Goal: Communication & Community: Ask a question

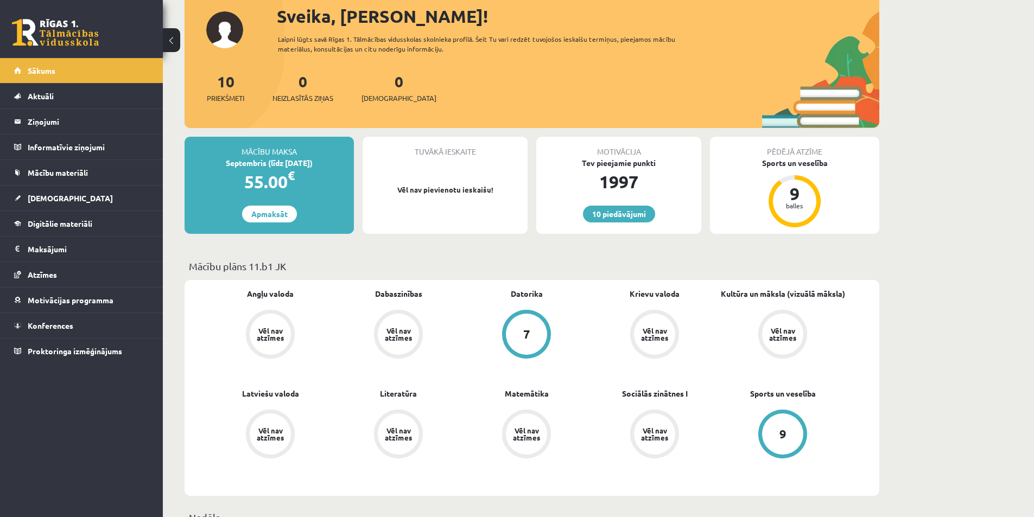
scroll to position [54, 0]
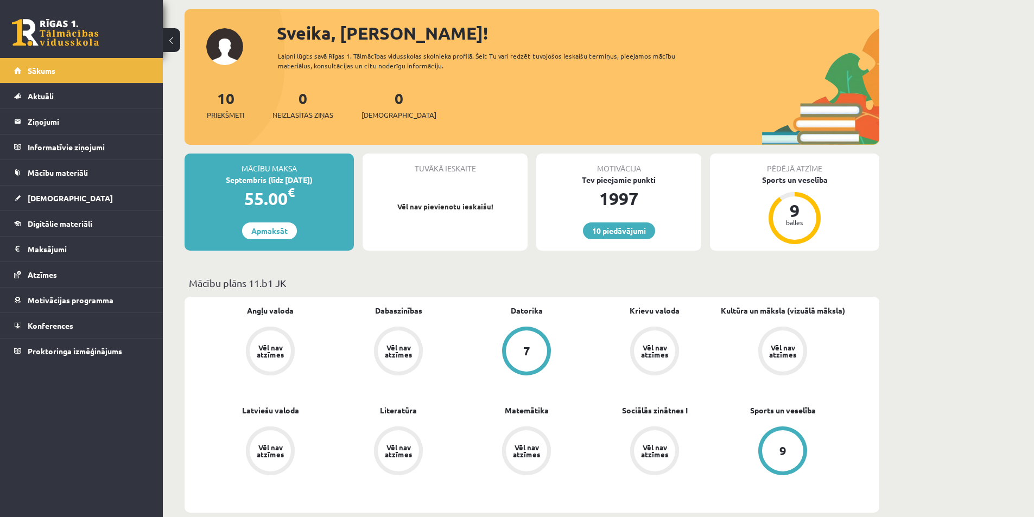
click at [304, 170] on div "Mācību maksa" at bounding box center [268, 164] width 169 height 21
click at [282, 238] on link "Apmaksāt" at bounding box center [269, 230] width 55 height 17
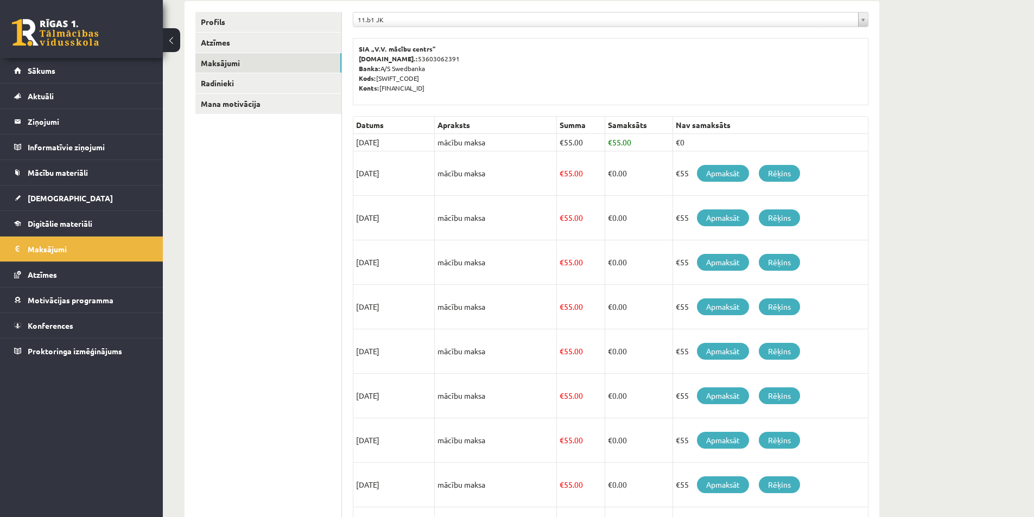
scroll to position [35, 0]
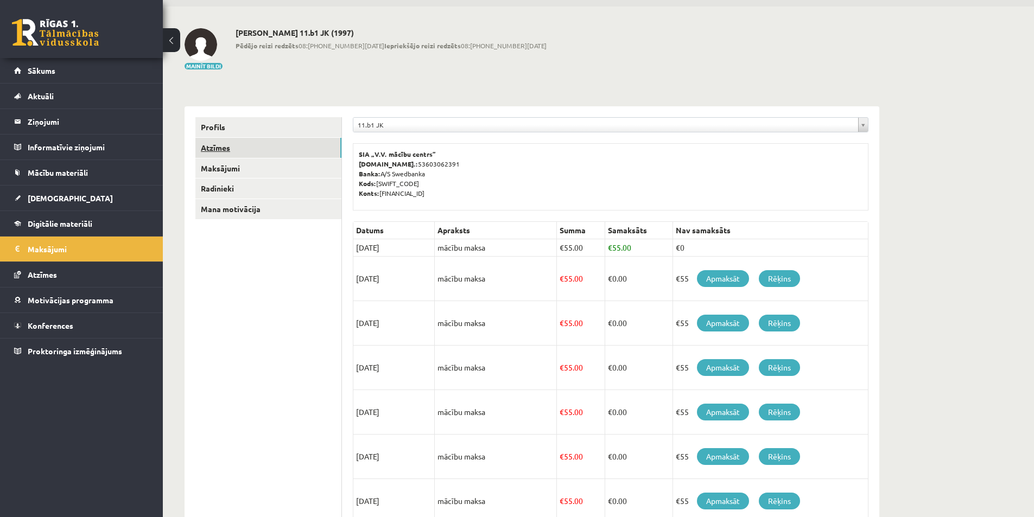
click at [268, 143] on link "Atzīmes" at bounding box center [268, 148] width 146 height 20
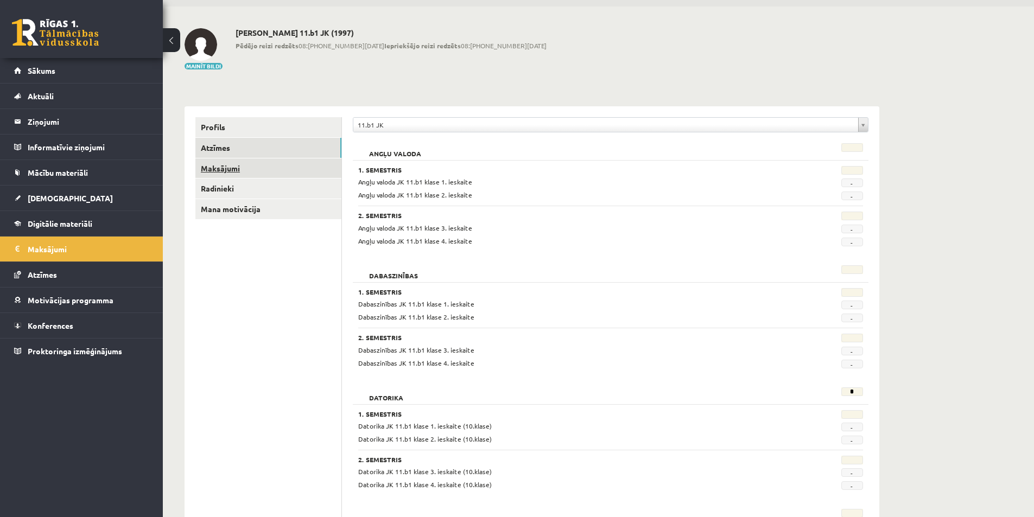
click at [218, 169] on link "Maksājumi" at bounding box center [268, 168] width 146 height 20
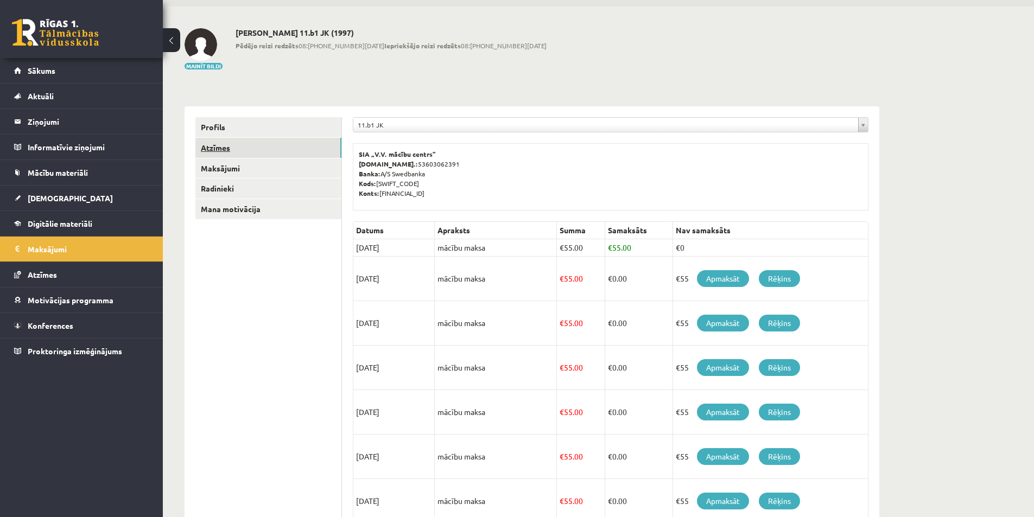
click at [209, 154] on link "Atzīmes" at bounding box center [268, 148] width 146 height 20
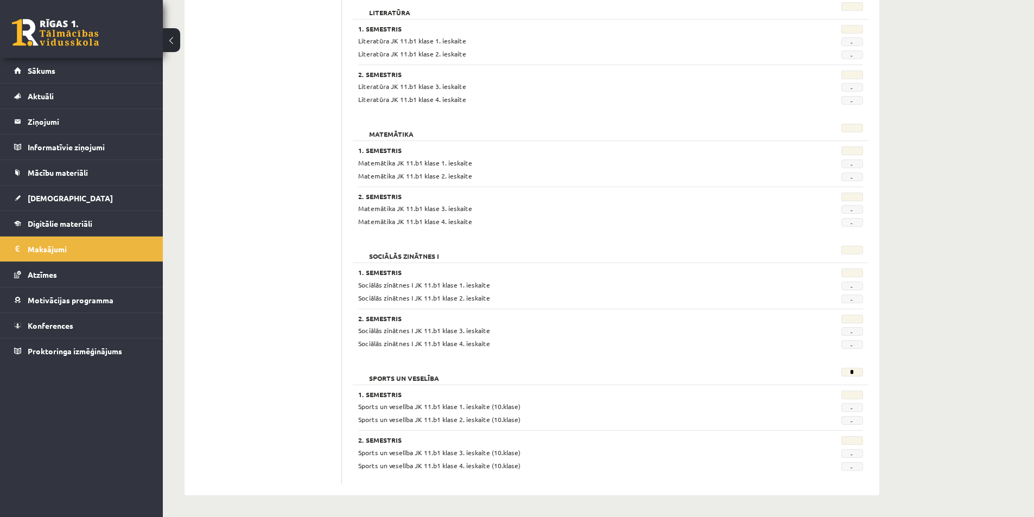
scroll to position [854, 0]
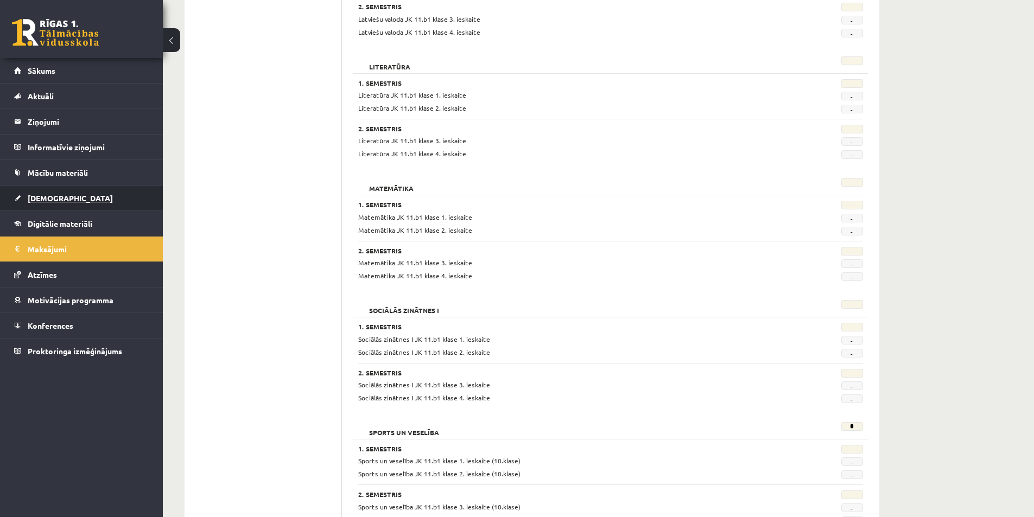
click at [49, 192] on link "[DEMOGRAPHIC_DATA]" at bounding box center [81, 198] width 135 height 25
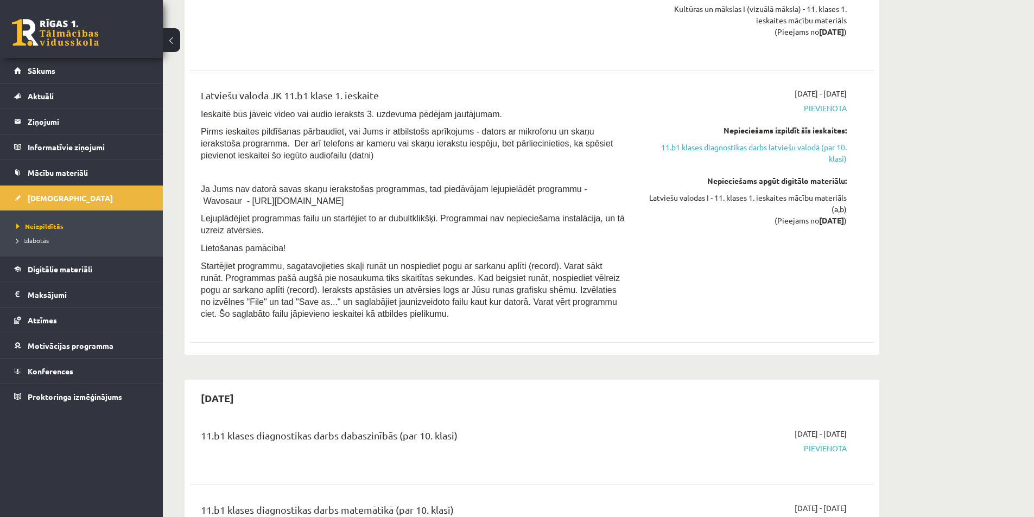
scroll to position [1559, 0]
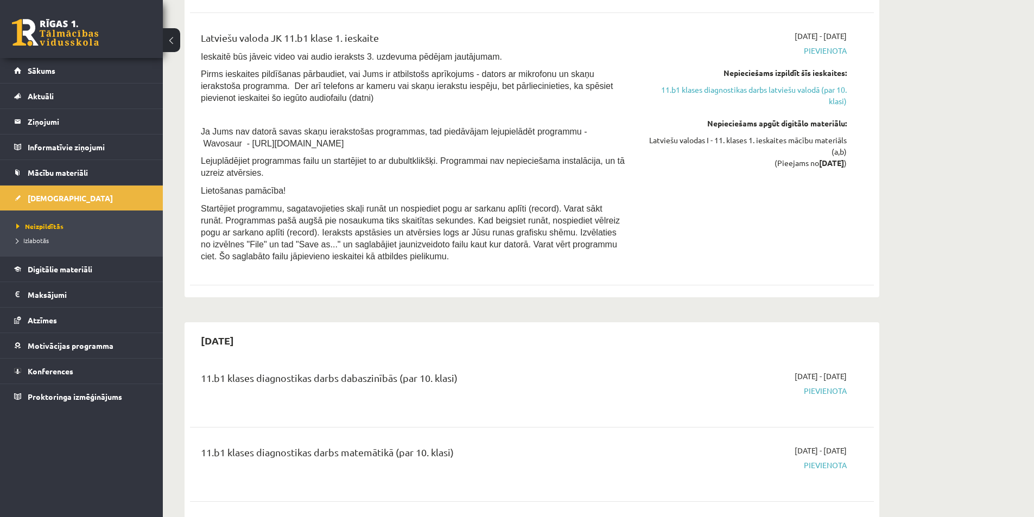
click at [66, 56] on div "0 Dāvanas 1997 mP 0 xp" at bounding box center [81, 29] width 163 height 58
click at [63, 104] on link "Aktuāli" at bounding box center [81, 96] width 135 height 25
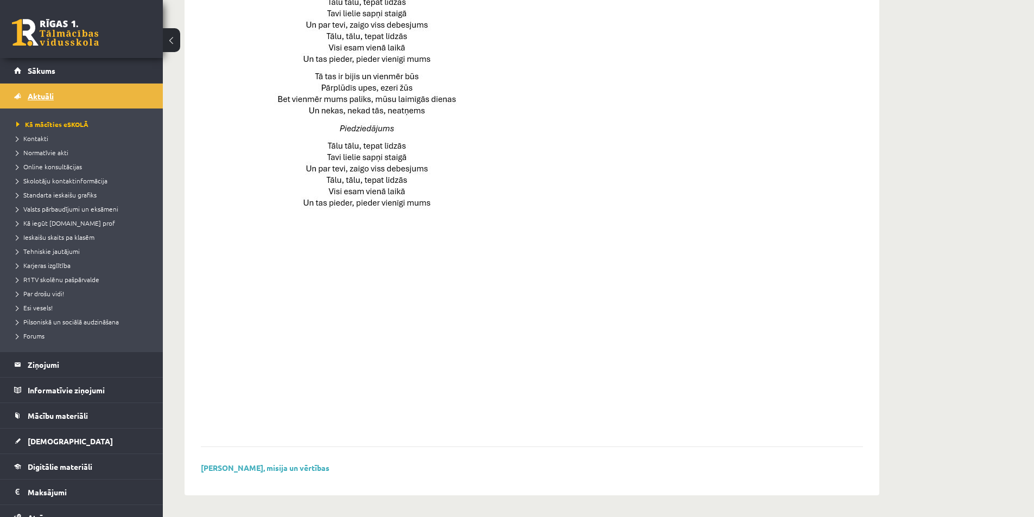
scroll to position [665, 0]
click at [72, 211] on span "Valsts pārbaudījumi un eksāmeni" at bounding box center [67, 209] width 102 height 9
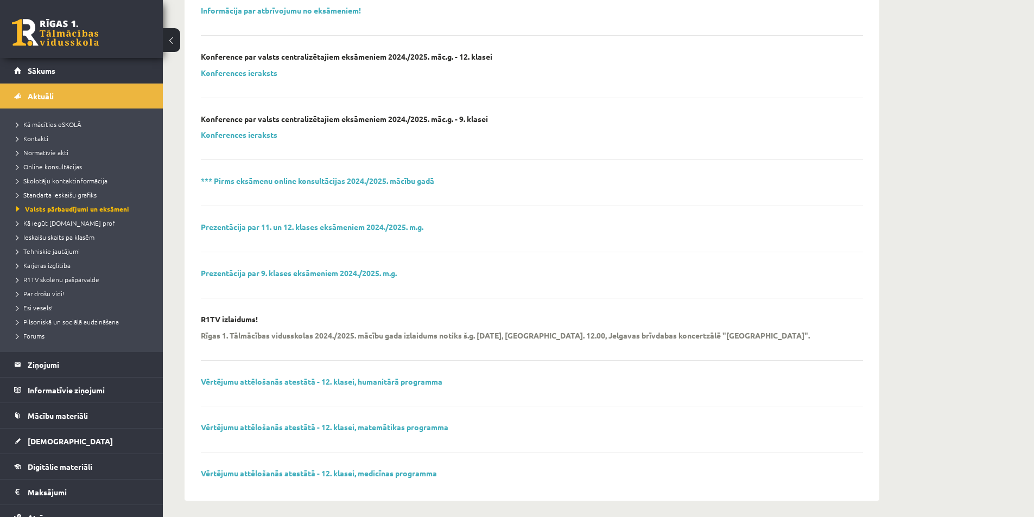
scroll to position [288, 0]
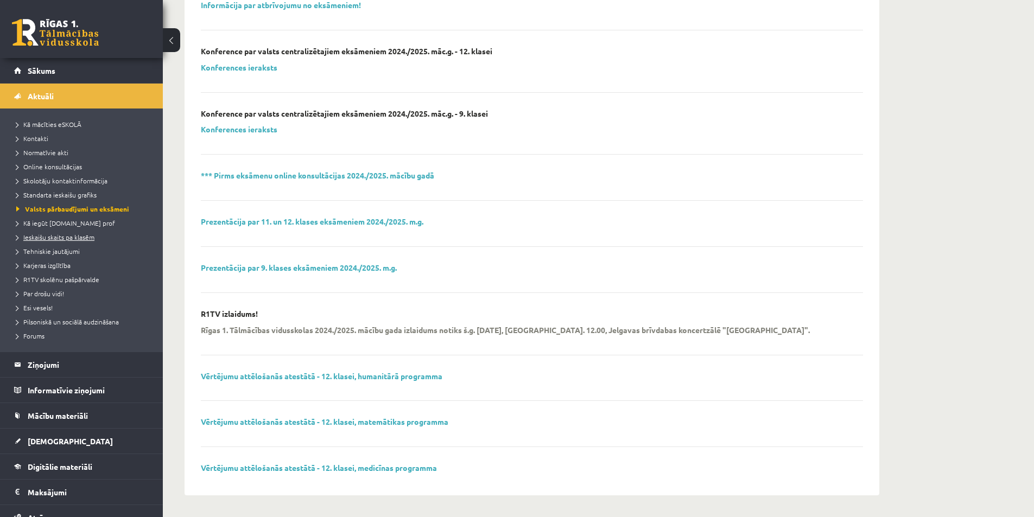
click at [92, 237] on span "Ieskaišu skaits pa klasēm" at bounding box center [55, 237] width 78 height 9
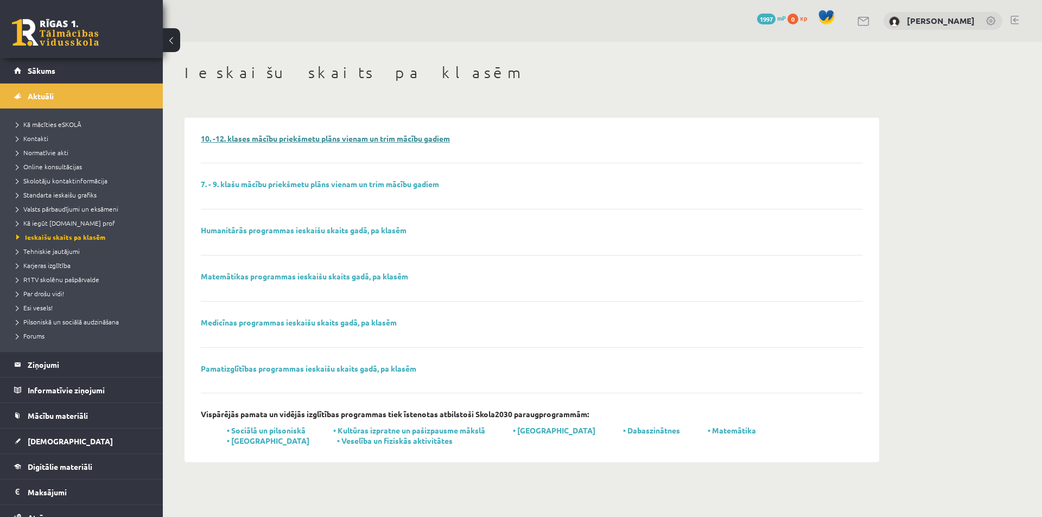
click at [351, 140] on link "10. -12. klases mācību priekšmetu plāns vienam un trim mācību gadiem" at bounding box center [325, 138] width 249 height 10
click at [37, 73] on span "Sākums" at bounding box center [42, 71] width 28 height 10
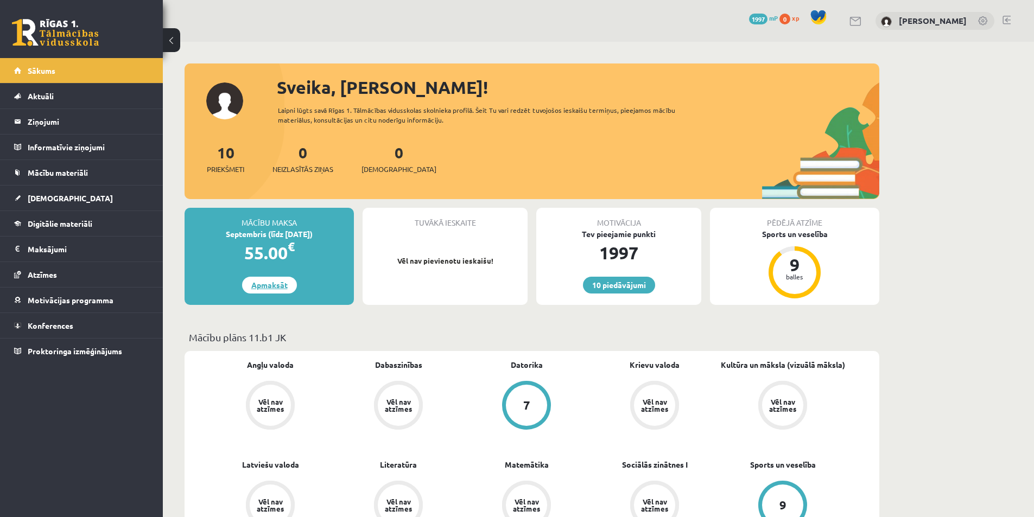
click at [260, 284] on link "Apmaksāt" at bounding box center [269, 285] width 55 height 17
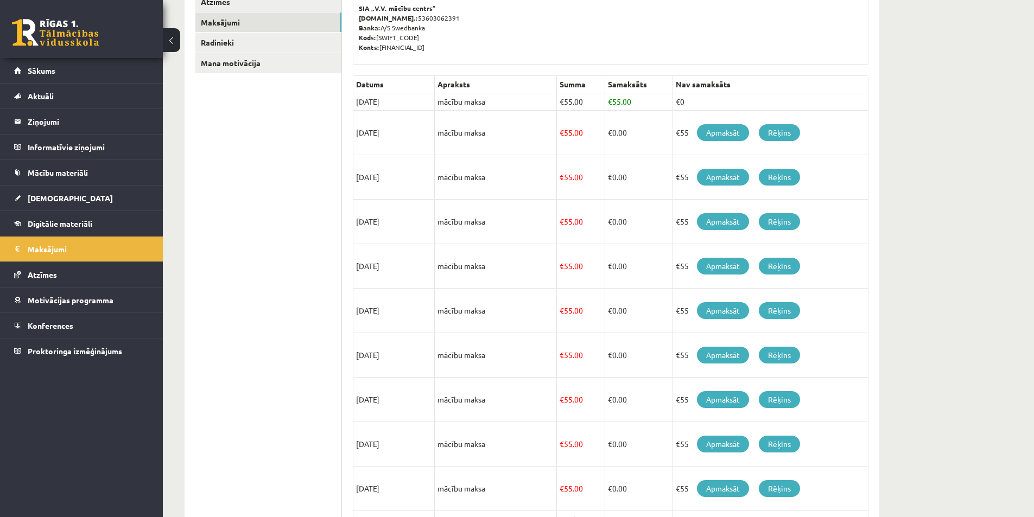
scroll to position [252, 0]
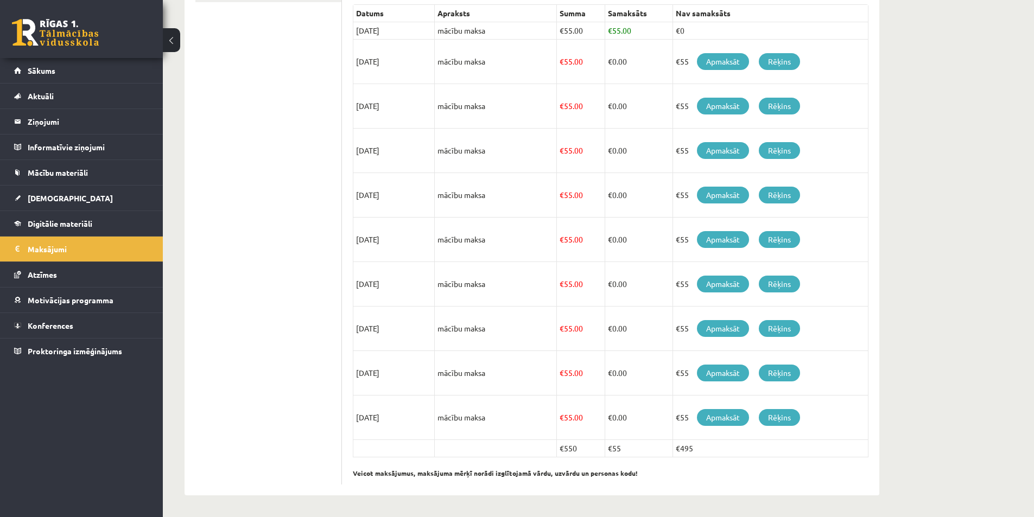
drag, startPoint x: 676, startPoint y: 451, endPoint x: 696, endPoint y: 449, distance: 20.2
click at [696, 449] on td "€495" at bounding box center [769, 448] width 195 height 17
click at [709, 476] on p "Veicot maksājumus, maksājuma mērķī norādi izglītojamā vārdu, uzvārdu un persona…" at bounding box center [610, 467] width 515 height 21
drag, startPoint x: 356, startPoint y: 28, endPoint x: 445, endPoint y: 22, distance: 89.7
click at [445, 22] on tr "[DATE] mācību maksa € 55.00 € 55.00 €0" at bounding box center [610, 30] width 515 height 17
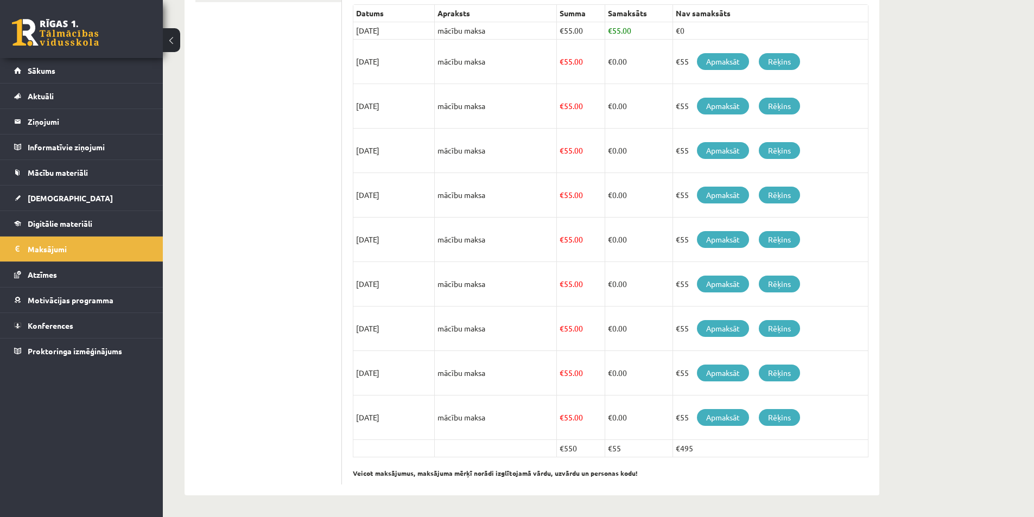
click at [623, 30] on td "€ 55.00" at bounding box center [638, 30] width 68 height 17
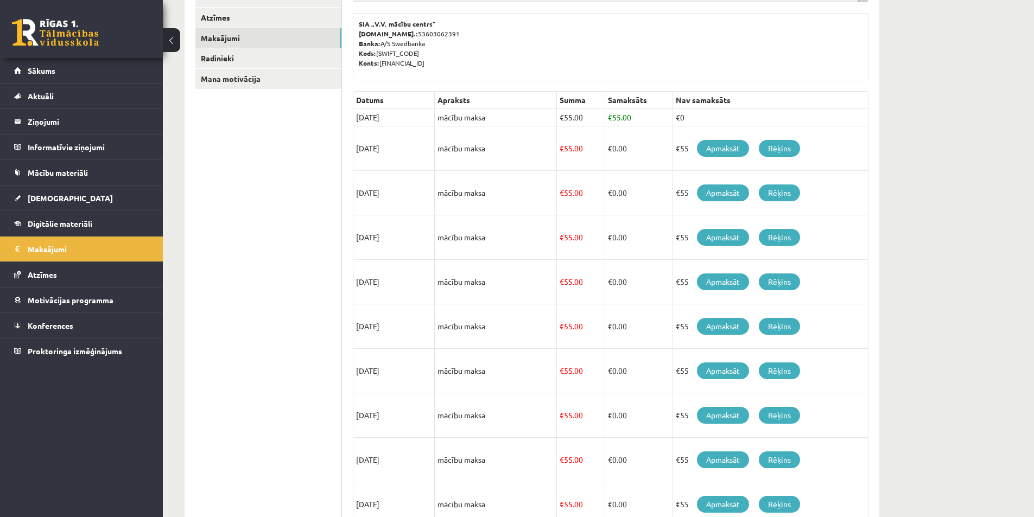
scroll to position [144, 0]
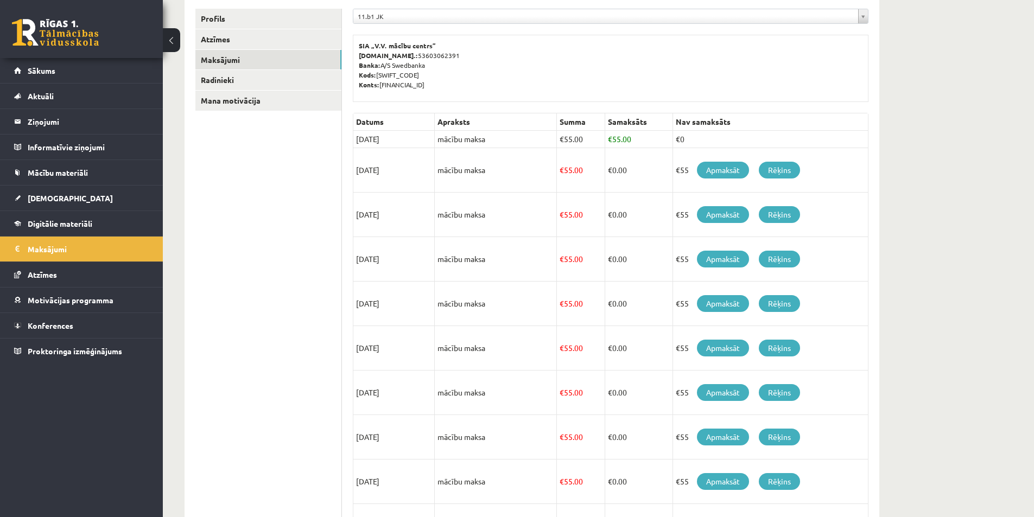
drag, startPoint x: 350, startPoint y: 137, endPoint x: 423, endPoint y: 135, distance: 73.3
click at [423, 135] on div "**********" at bounding box center [610, 301] width 537 height 606
click at [489, 175] on td "mācību maksa" at bounding box center [496, 170] width 122 height 44
click at [283, 248] on ul "Profils Atzīmes Maksājumi Radinieki Mana motivācija" at bounding box center [268, 301] width 146 height 584
click at [33, 91] on link "Aktuāli" at bounding box center [81, 96] width 135 height 25
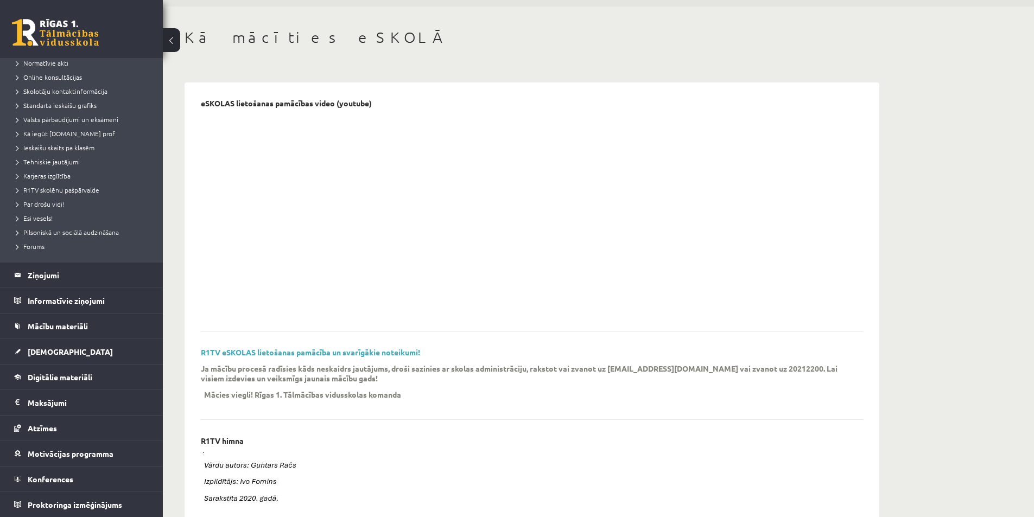
scroll to position [35, 0]
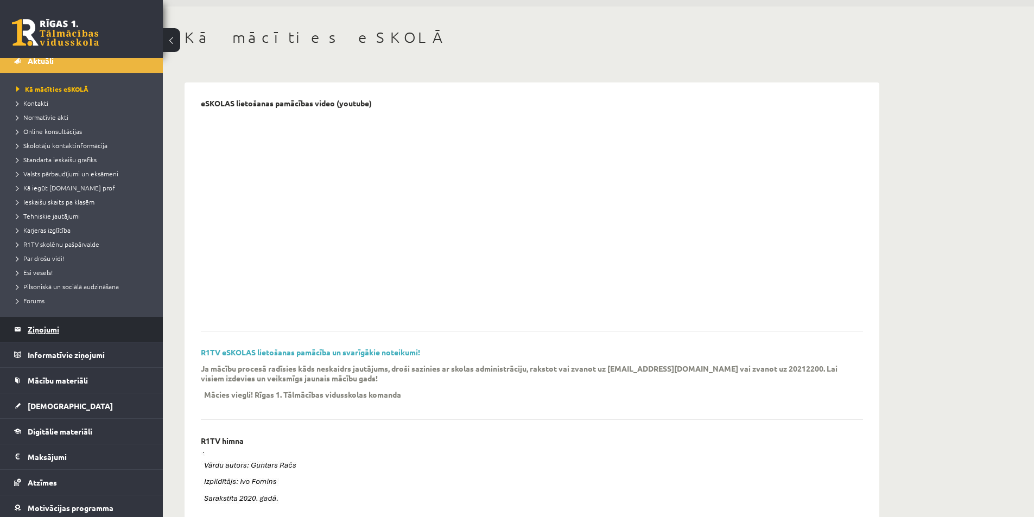
click at [53, 329] on legend "Ziņojumi 0" at bounding box center [89, 329] width 122 height 25
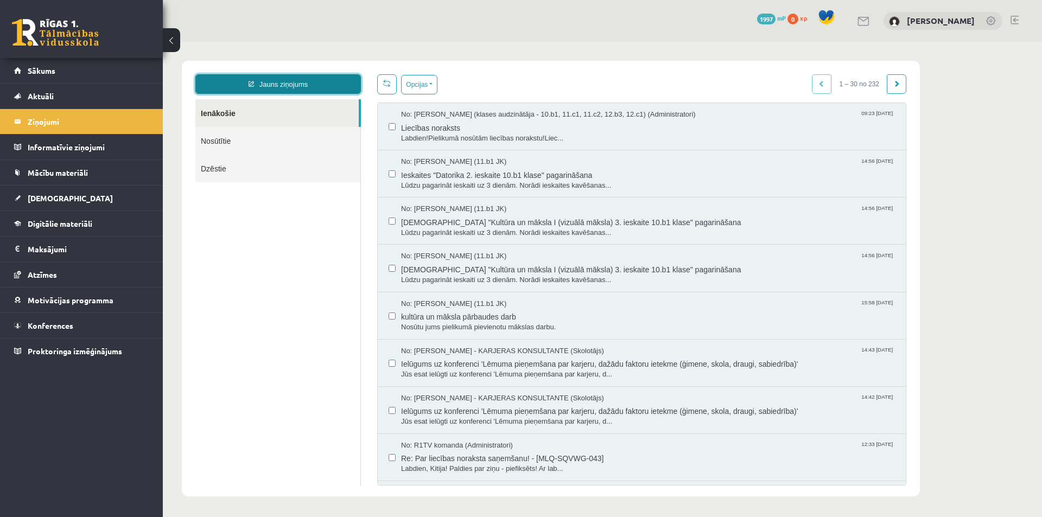
click at [338, 77] on link "Jauns ziņojums" at bounding box center [277, 84] width 165 height 20
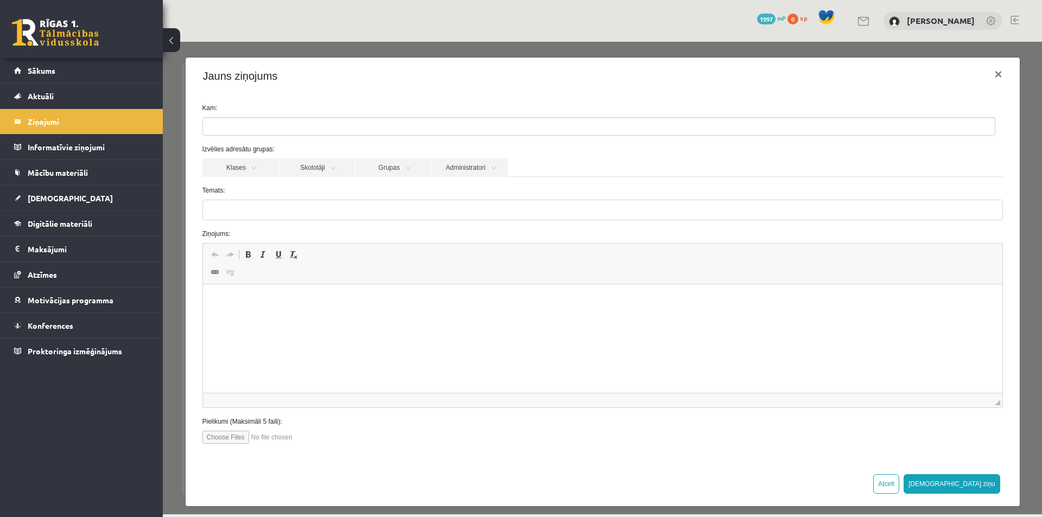
click at [326, 119] on ul at bounding box center [599, 126] width 792 height 17
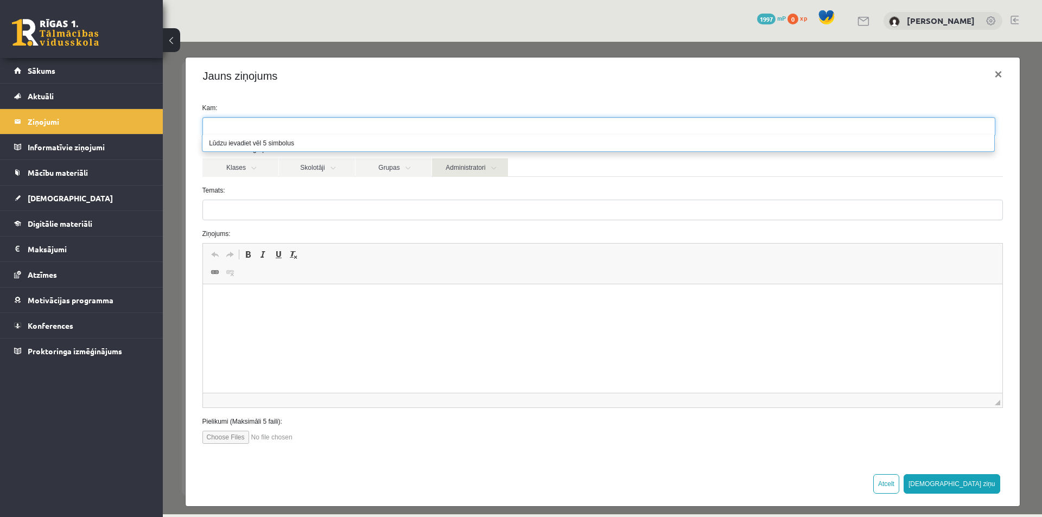
click at [466, 176] on link "Administratori" at bounding box center [470, 167] width 76 height 18
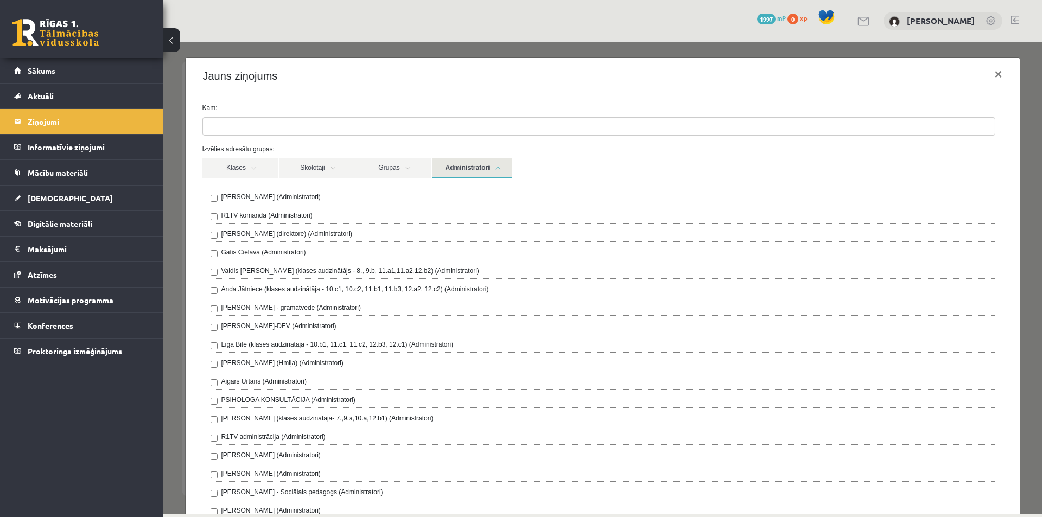
click at [314, 231] on label "Gita Vāvere (direktore) (Administratori)" at bounding box center [286, 234] width 131 height 10
click at [483, 169] on link "Administratori" at bounding box center [472, 168] width 80 height 20
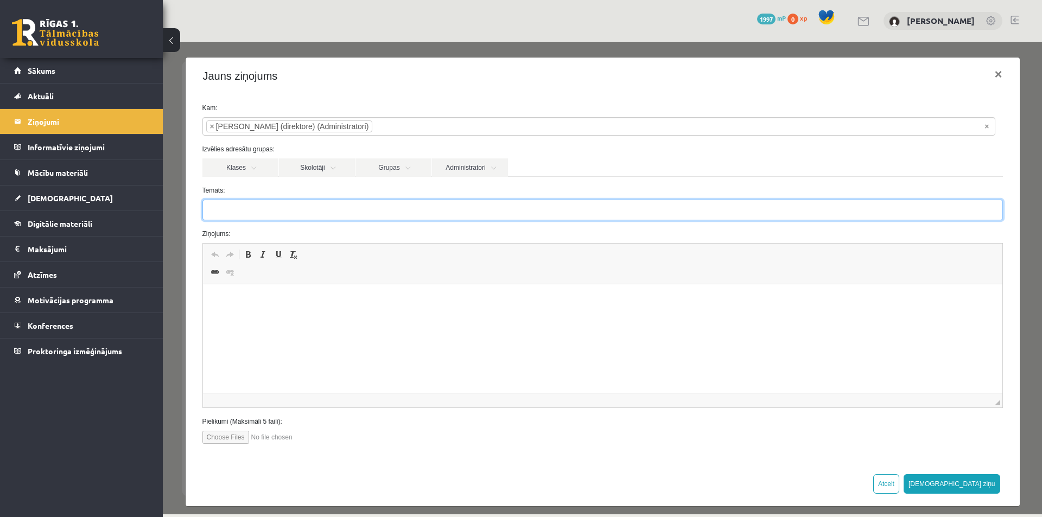
click at [317, 213] on input "Temats:" at bounding box center [602, 210] width 800 height 21
type input "*"
type input "**********"
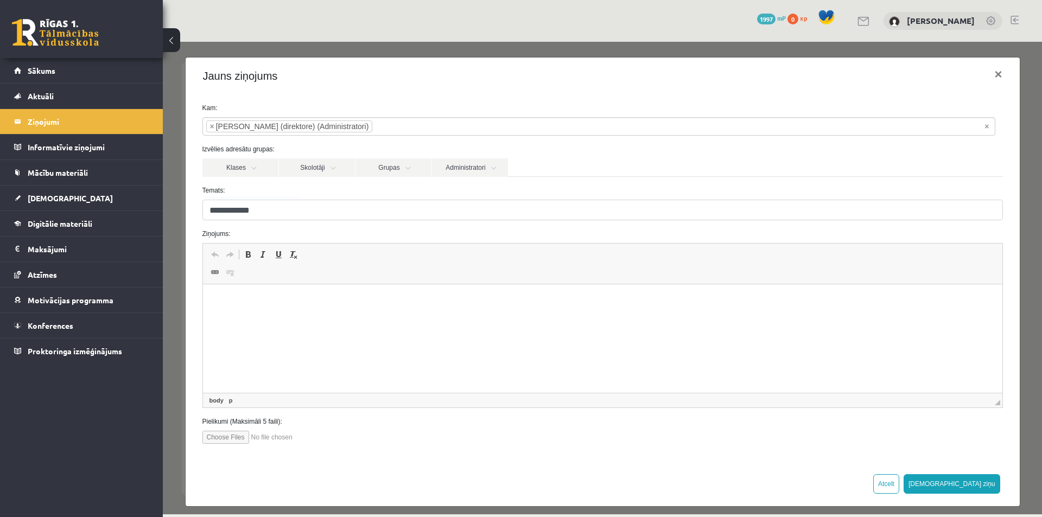
click at [332, 314] on html at bounding box center [601, 300] width 799 height 33
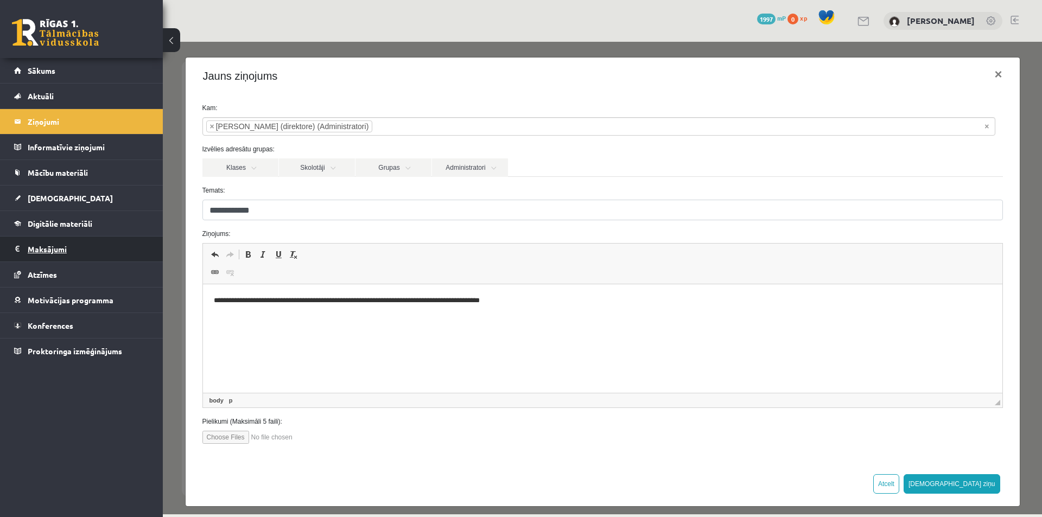
click at [35, 257] on legend "Maksājumi 0" at bounding box center [89, 249] width 122 height 25
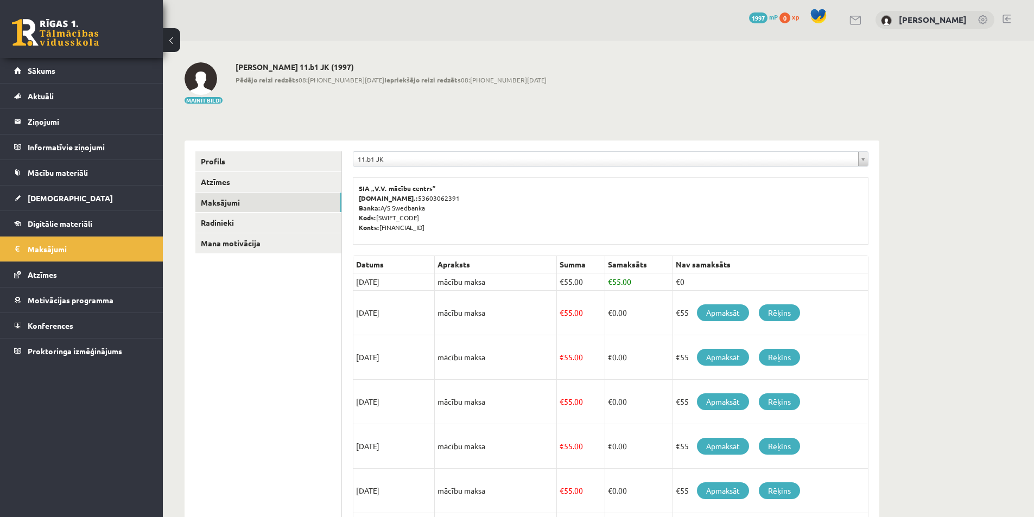
scroll to position [163, 0]
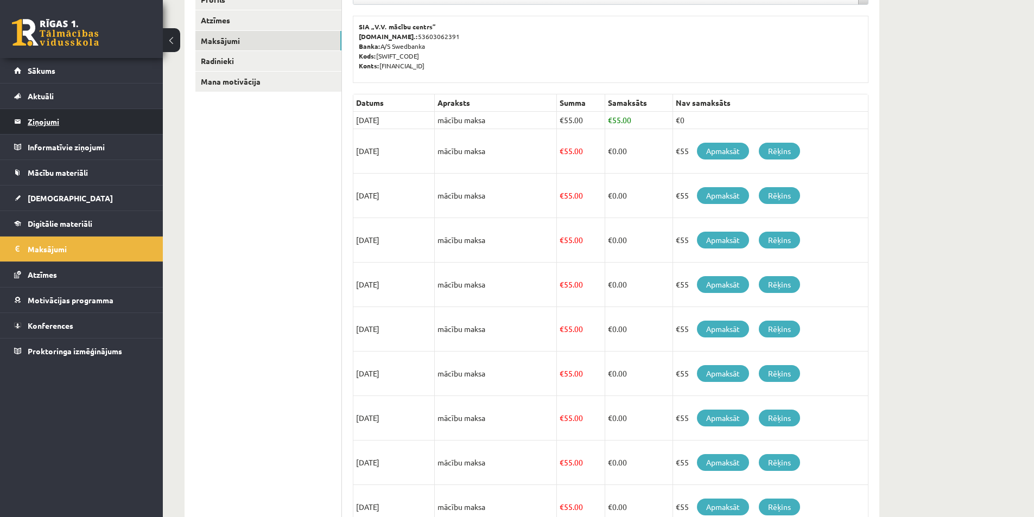
click at [44, 124] on legend "Ziņojumi 0" at bounding box center [89, 121] width 122 height 25
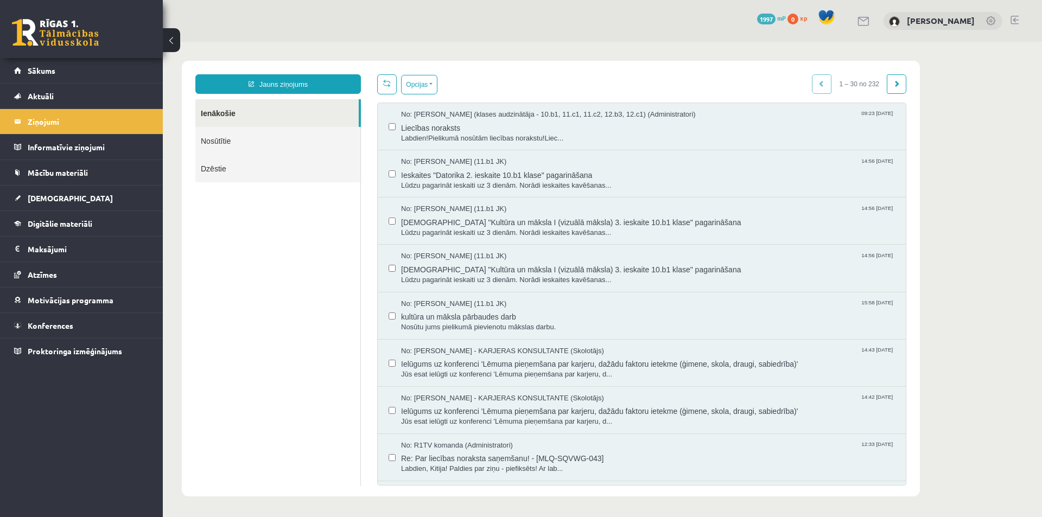
click at [215, 134] on link "Nosūtītie" at bounding box center [277, 141] width 165 height 28
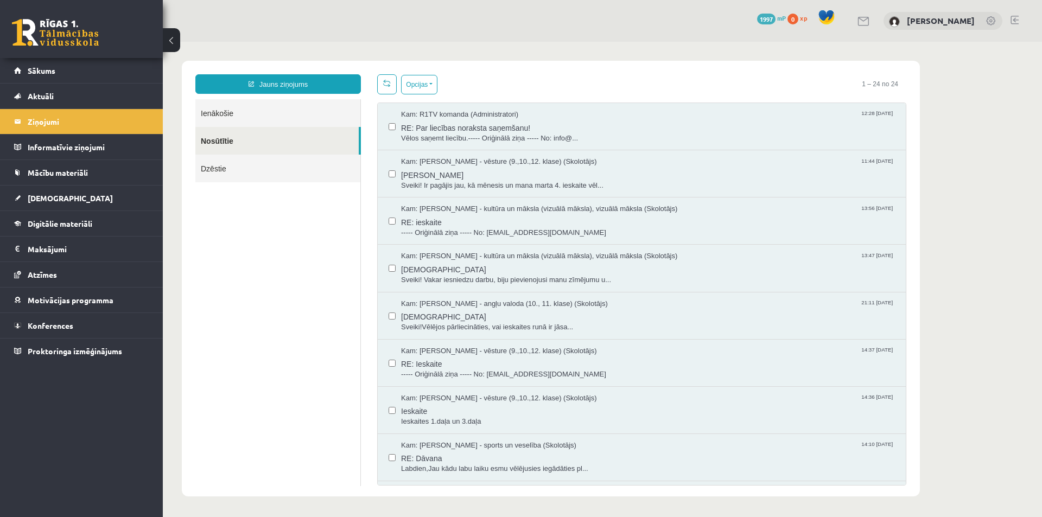
click at [213, 173] on link "Dzēstie" at bounding box center [277, 169] width 165 height 28
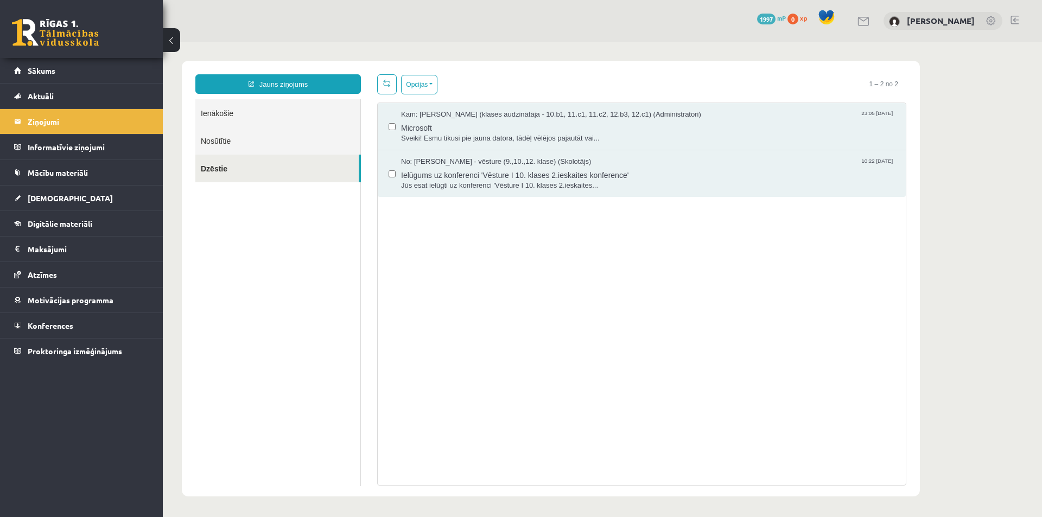
click at [213, 138] on link "Nosūtītie" at bounding box center [277, 141] width 165 height 28
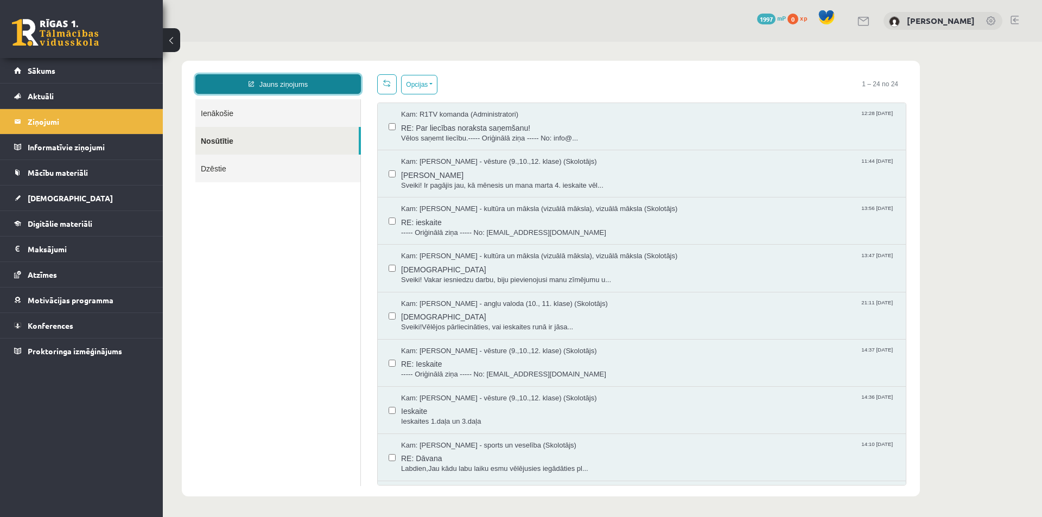
click at [256, 78] on link "Jauns ziņojums" at bounding box center [277, 84] width 165 height 20
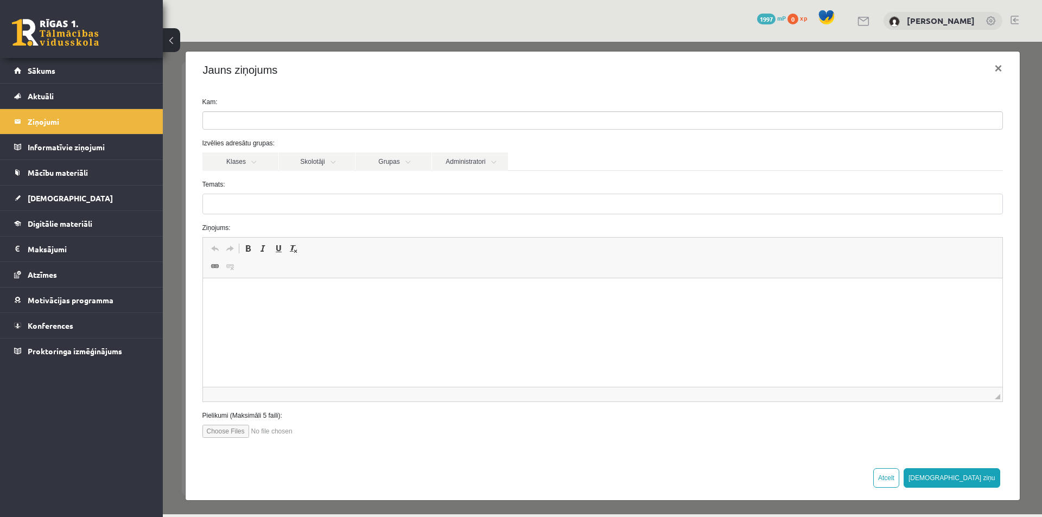
scroll to position [8, 0]
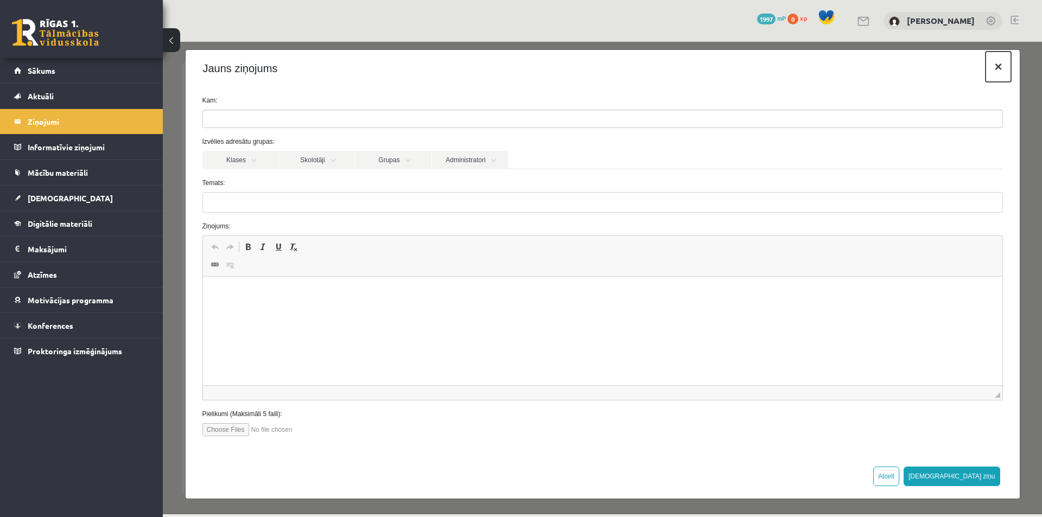
click at [996, 68] on button "×" at bounding box center [997, 67] width 25 height 30
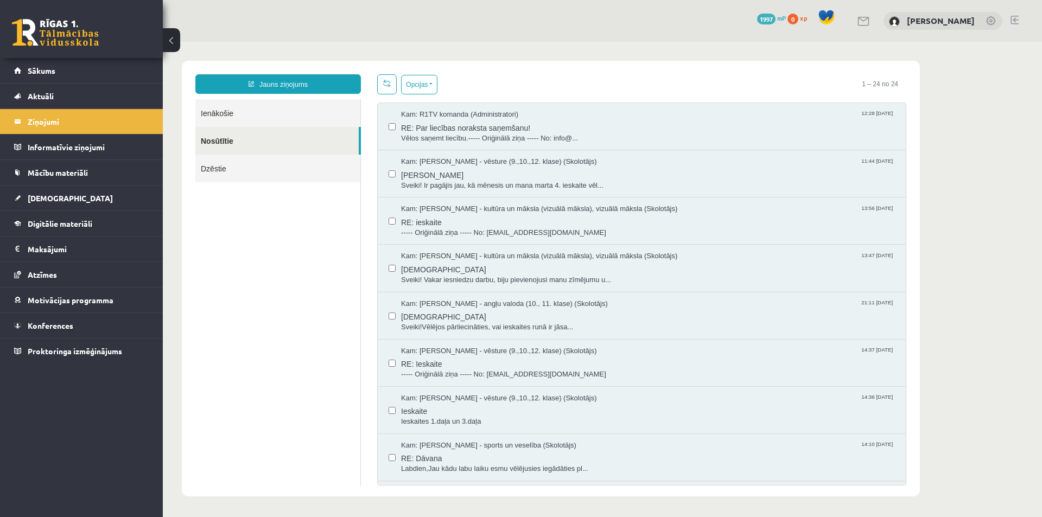
click at [232, 113] on link "Ienākošie" at bounding box center [277, 113] width 165 height 28
click at [215, 106] on link "Ienākošie" at bounding box center [277, 113] width 165 height 28
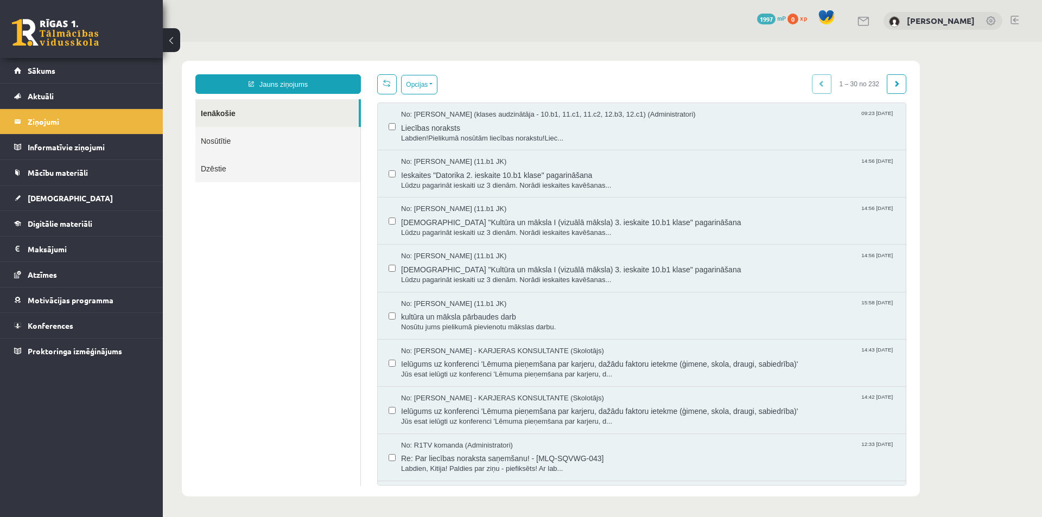
scroll to position [0, 0]
click at [213, 143] on link "Nosūtītie" at bounding box center [277, 141] width 165 height 28
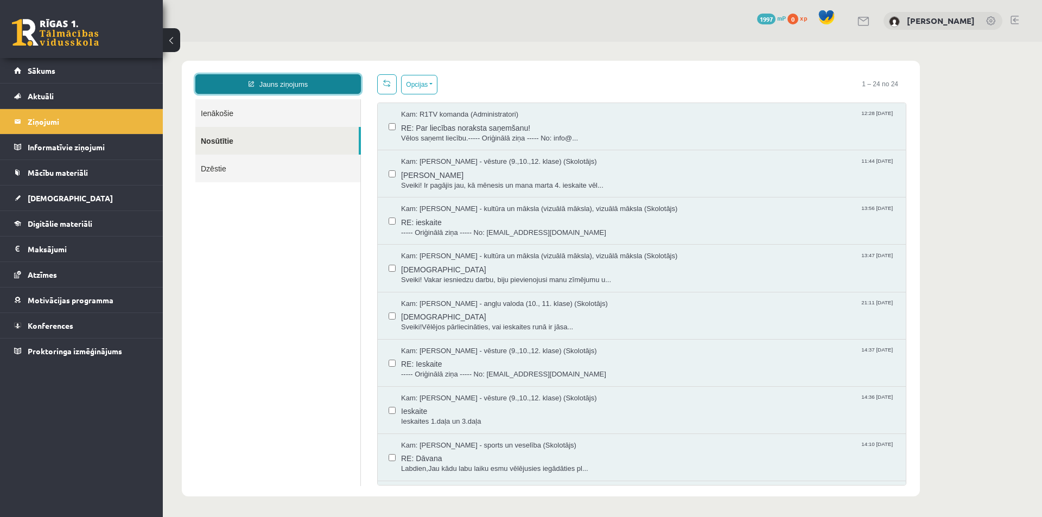
click at [300, 84] on link "Jauns ziņojums" at bounding box center [277, 84] width 165 height 20
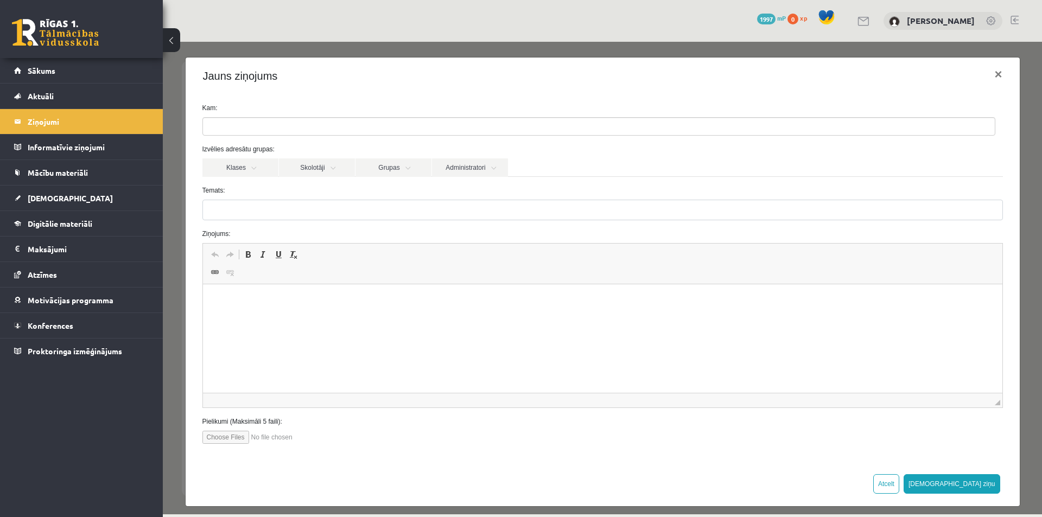
click at [279, 117] on span at bounding box center [598, 126] width 793 height 18
click at [488, 168] on link "Administratori" at bounding box center [470, 167] width 76 height 18
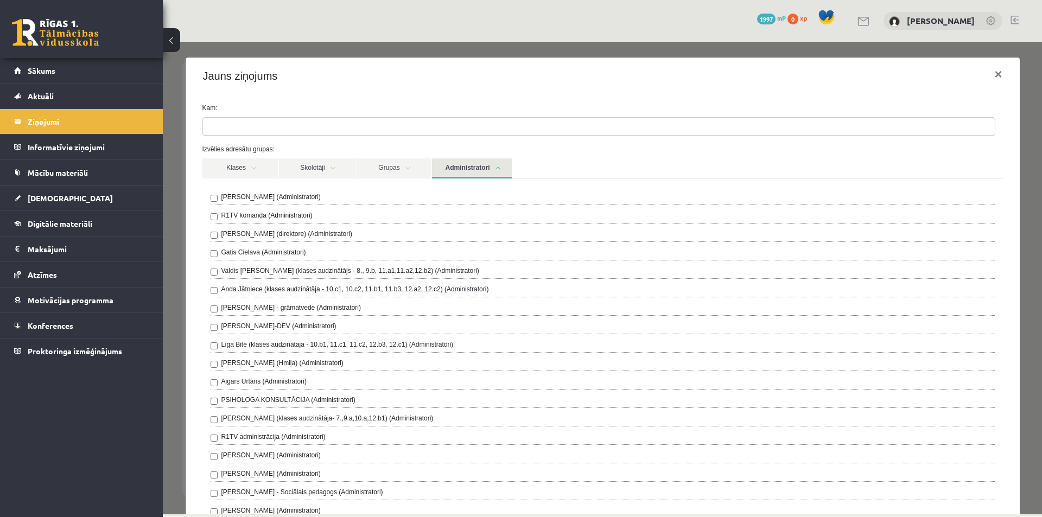
click at [303, 231] on label "Gita Vāvere (direktore) (Administratori)" at bounding box center [286, 234] width 131 height 10
click at [505, 168] on link "Administratori" at bounding box center [472, 168] width 80 height 20
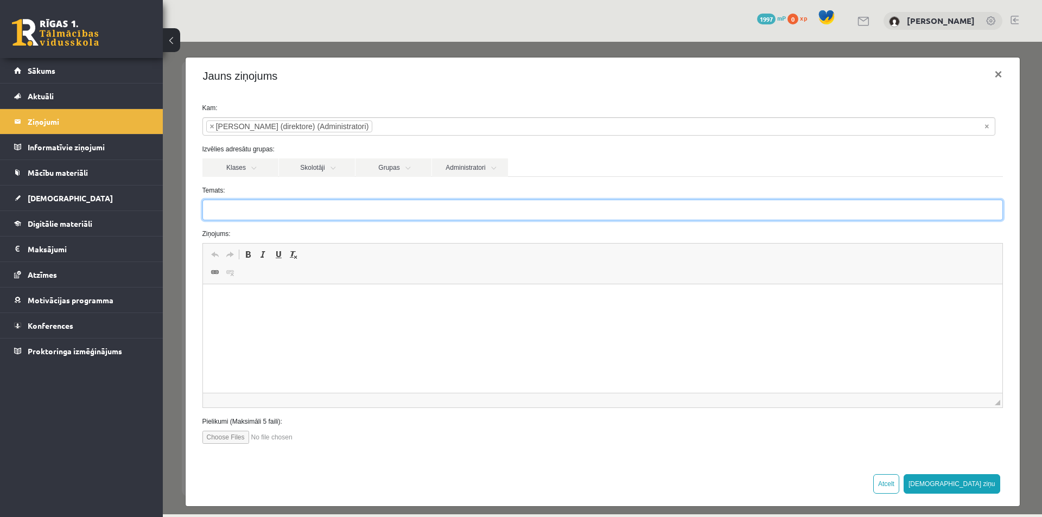
click at [343, 216] on input "Temats:" at bounding box center [602, 210] width 800 height 21
type input "**********"
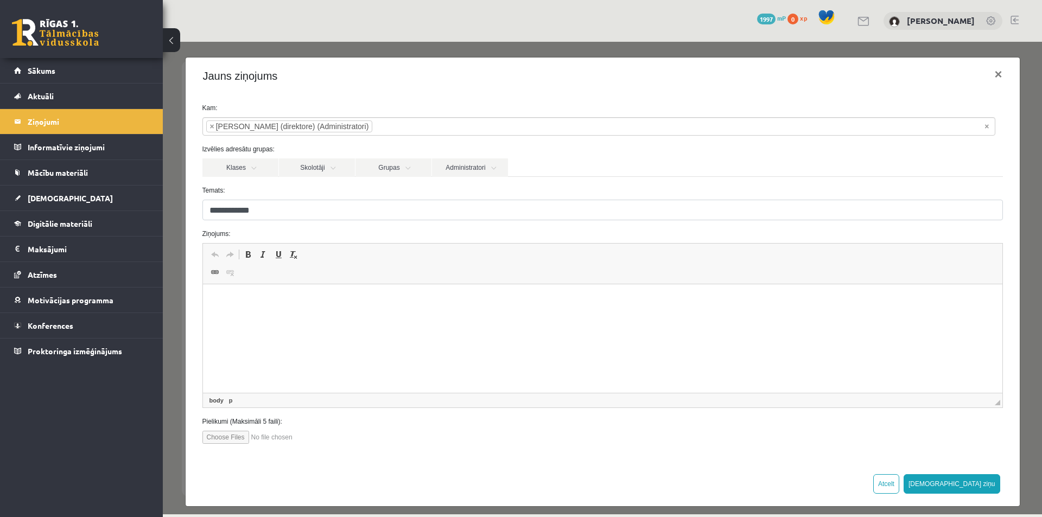
click at [253, 309] on html at bounding box center [601, 300] width 799 height 33
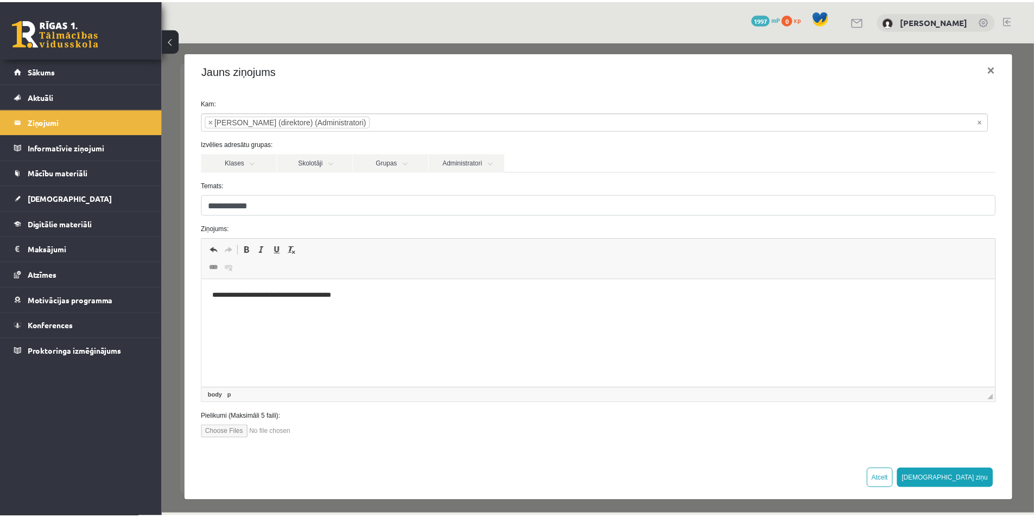
scroll to position [8, 0]
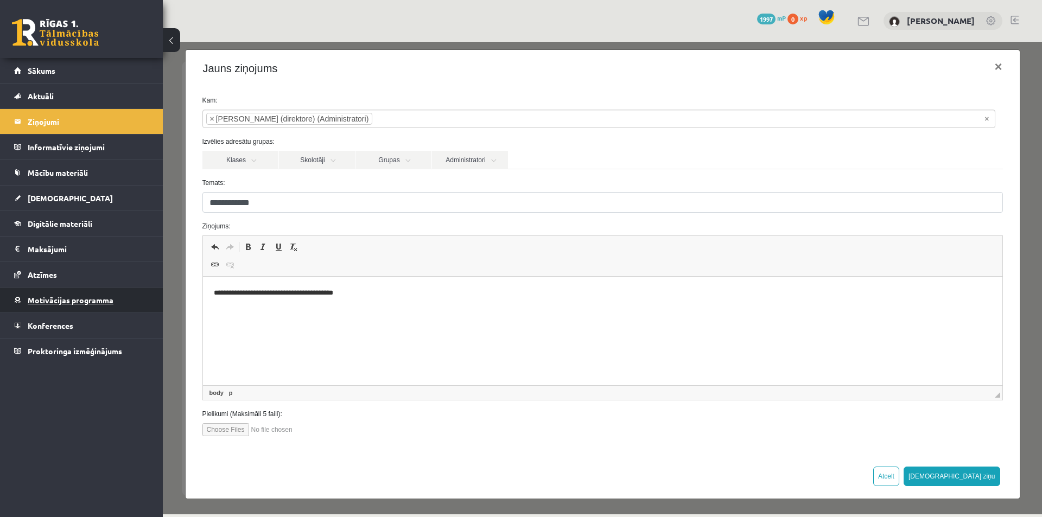
click at [70, 299] on span "Motivācijas programma" at bounding box center [71, 300] width 86 height 10
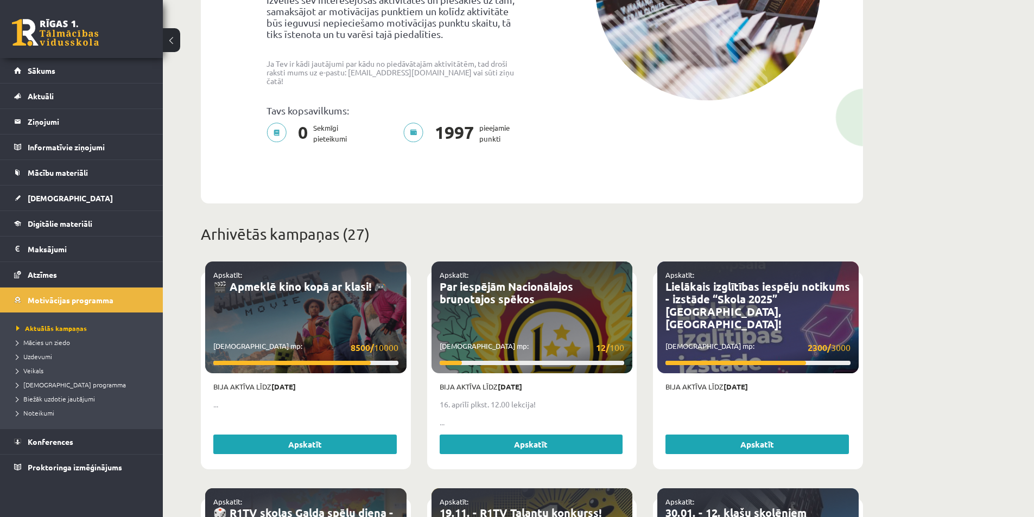
scroll to position [271, 0]
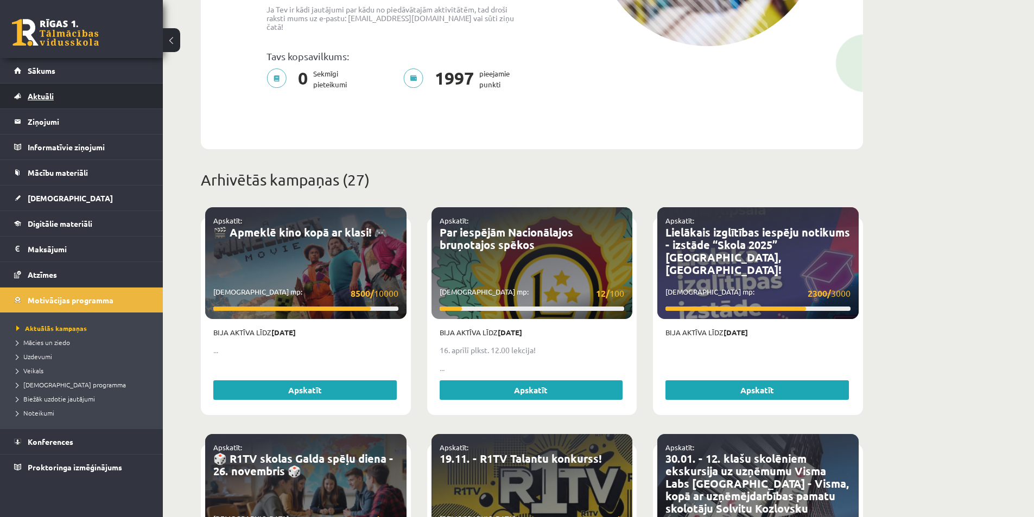
click at [38, 90] on link "Aktuāli" at bounding box center [81, 96] width 135 height 25
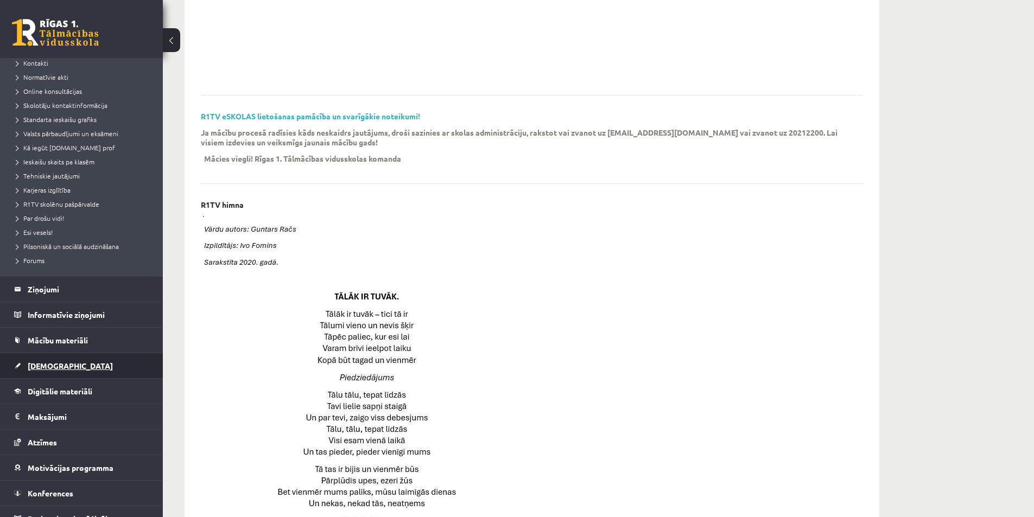
scroll to position [90, 0]
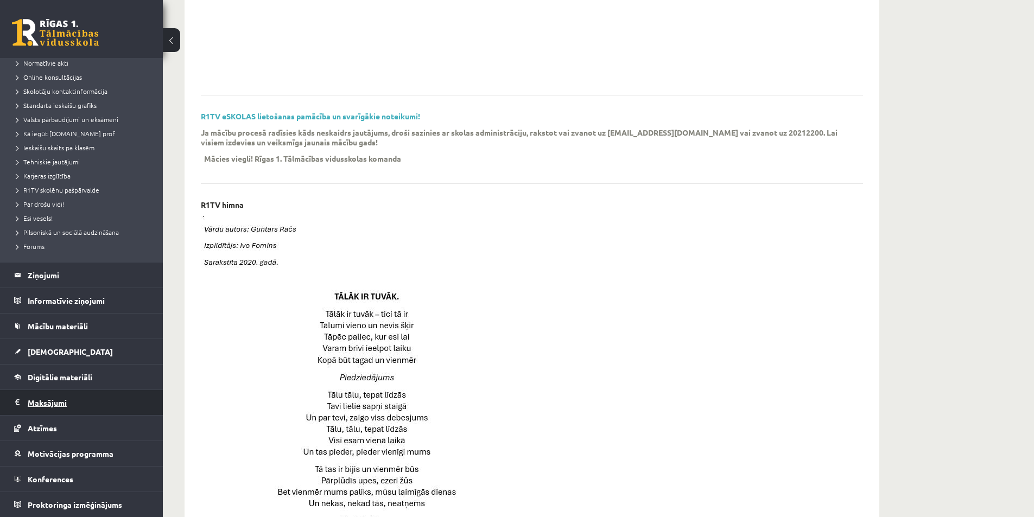
click at [42, 392] on legend "Maksājumi 0" at bounding box center [89, 402] width 122 height 25
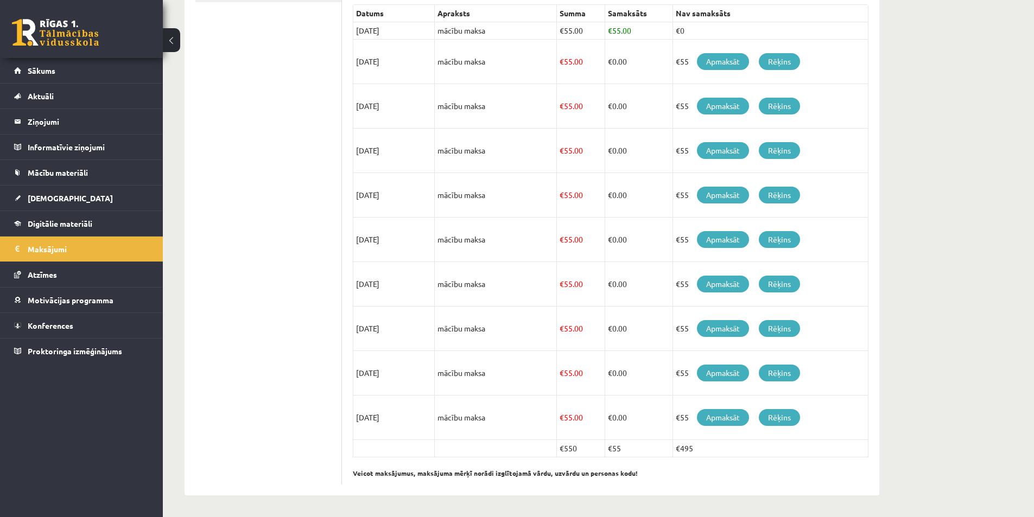
scroll to position [252, 0]
click at [736, 69] on link "Apmaksāt" at bounding box center [723, 61] width 52 height 17
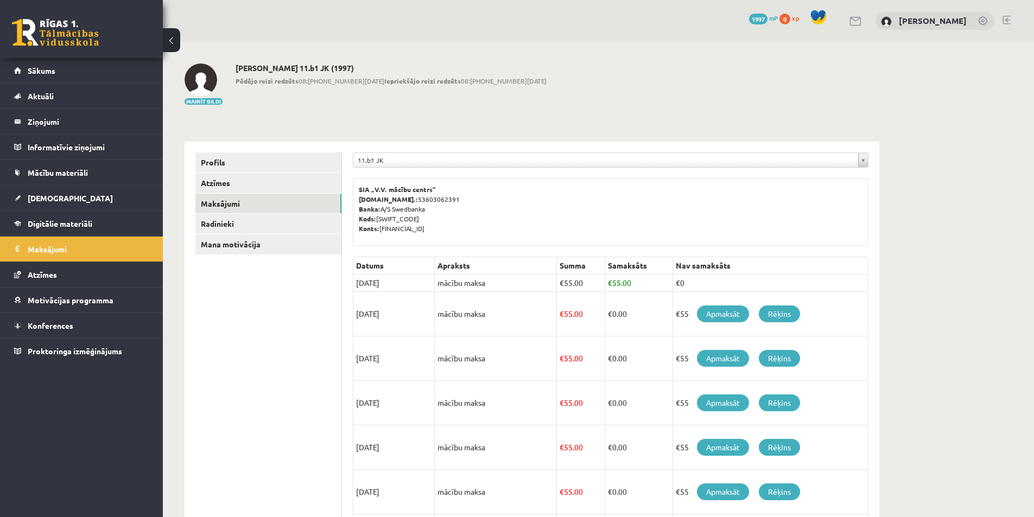
scroll to position [252, 0]
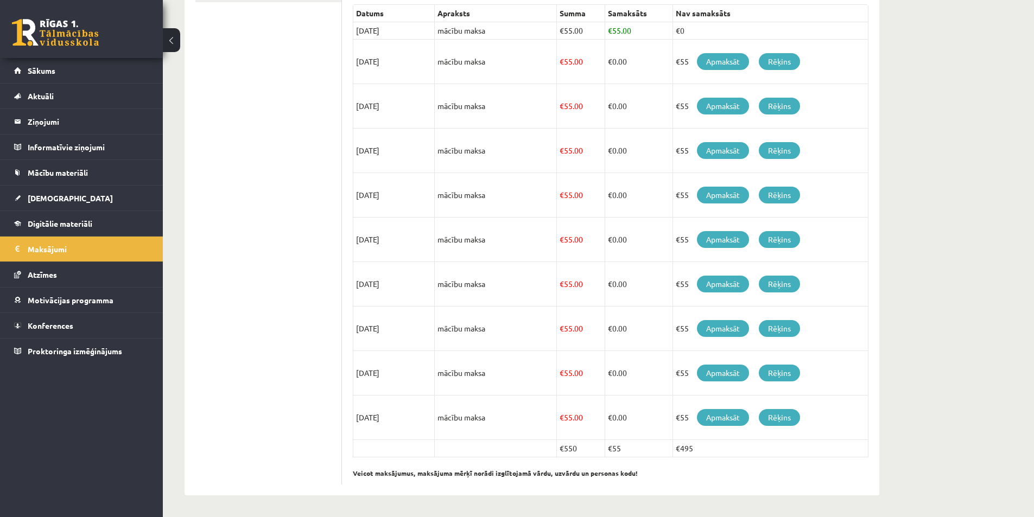
click at [612, 29] on td "€ 55.00" at bounding box center [638, 30] width 68 height 17
click at [495, 24] on td "mācību maksa" at bounding box center [496, 30] width 122 height 17
click at [786, 63] on link "Rēķins" at bounding box center [779, 61] width 41 height 17
click at [170, 29] on button at bounding box center [171, 40] width 17 height 24
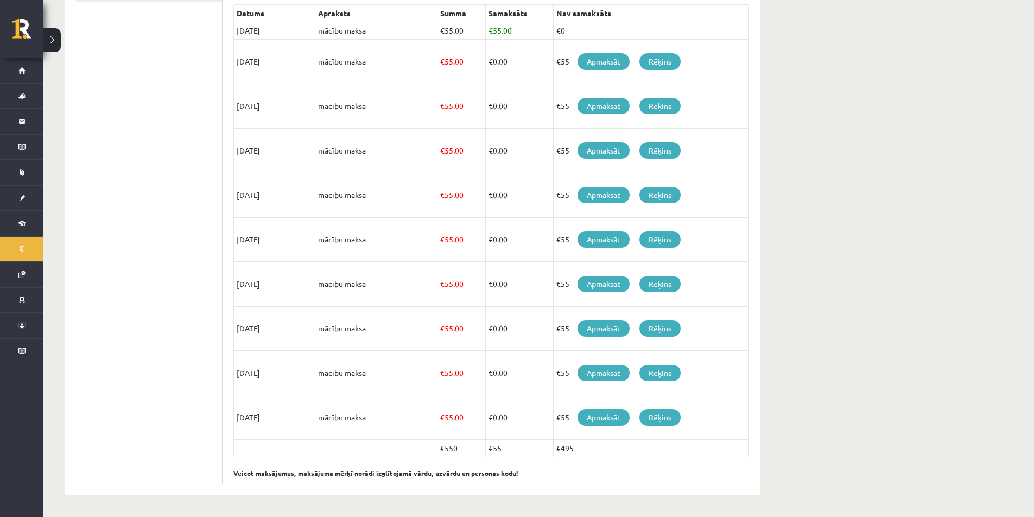
click at [55, 45] on button at bounding box center [51, 40] width 17 height 24
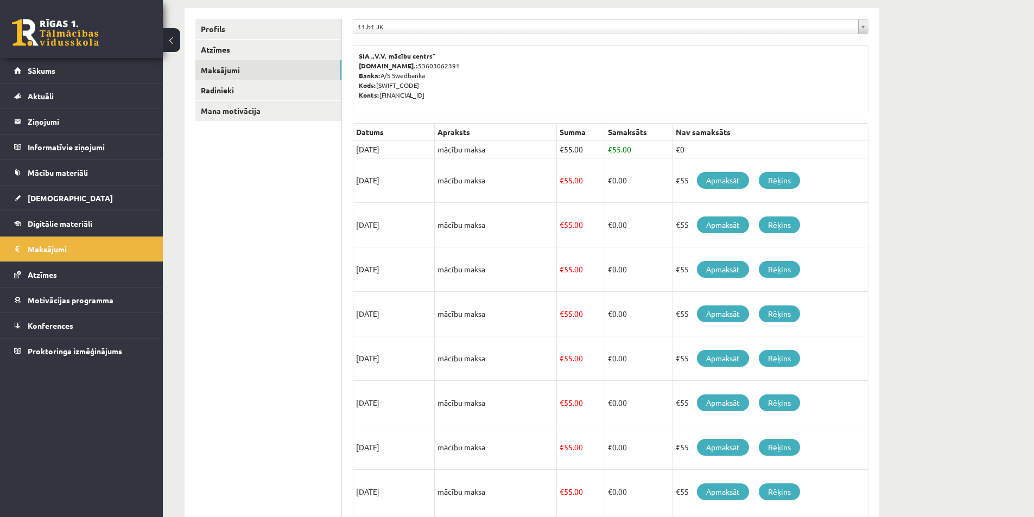
scroll to position [163, 0]
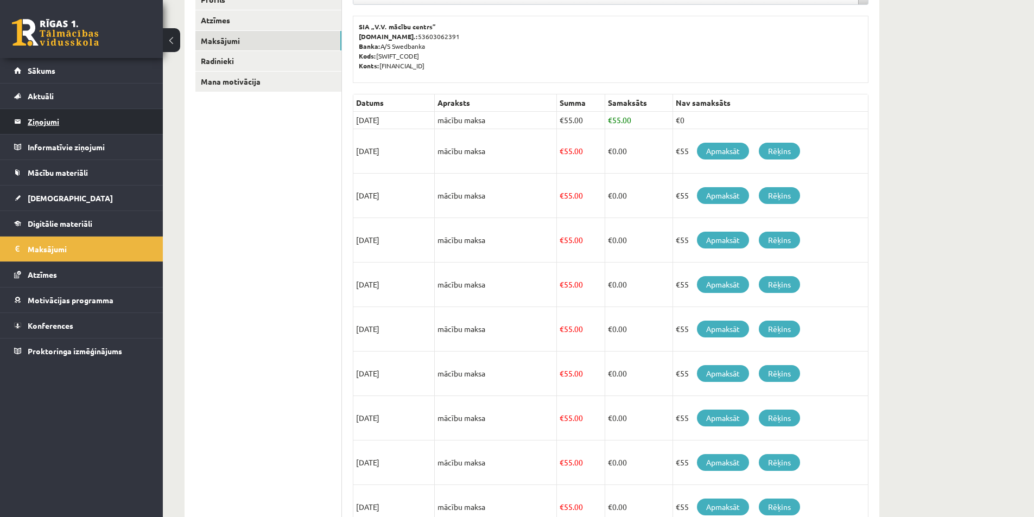
click at [43, 123] on legend "Ziņojumi 0" at bounding box center [89, 121] width 122 height 25
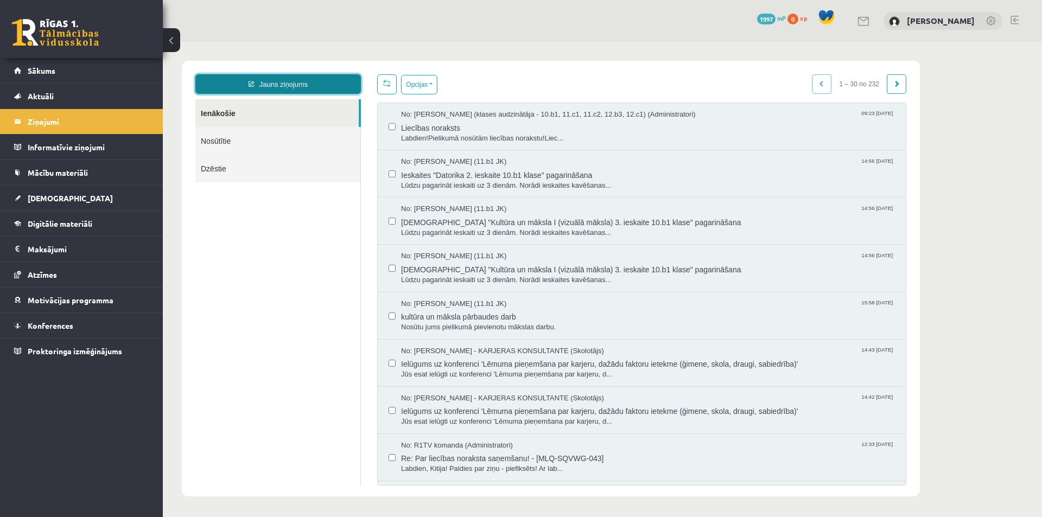
click at [254, 85] on link "Jauns ziņojums" at bounding box center [277, 84] width 165 height 20
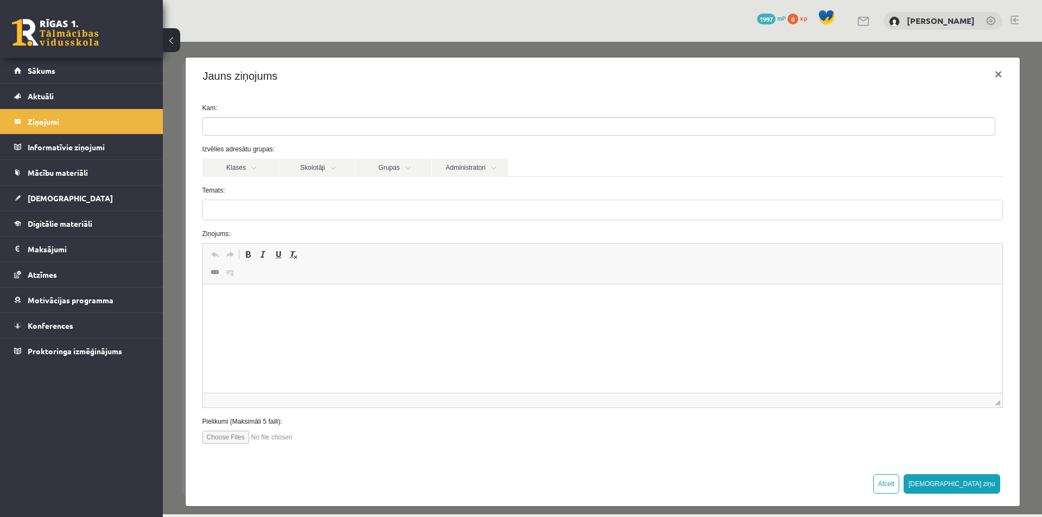
click at [393, 126] on ul at bounding box center [599, 126] width 792 height 17
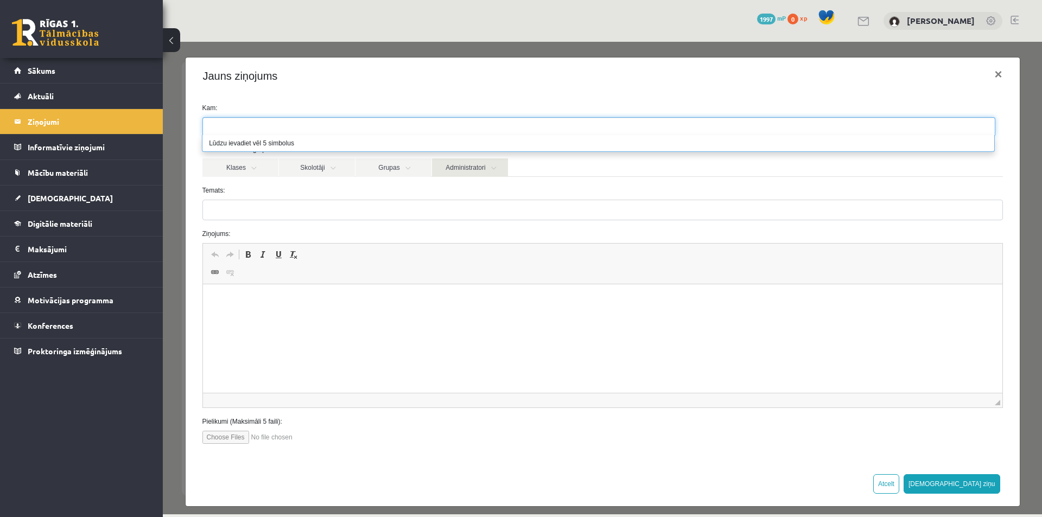
click at [442, 161] on link "Administratori" at bounding box center [470, 167] width 76 height 18
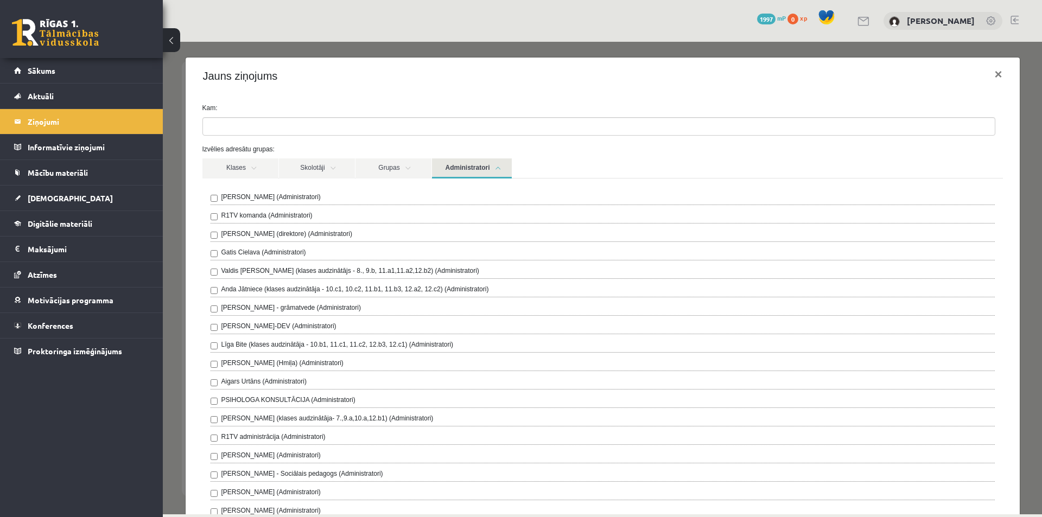
click at [252, 235] on label "Gita Vāvere (direktore) (Administratori)" at bounding box center [286, 234] width 131 height 10
click at [729, 154] on label "Izvēlies adresātu grupas:" at bounding box center [602, 149] width 817 height 10
click at [501, 169] on link "Administratori" at bounding box center [472, 168] width 80 height 20
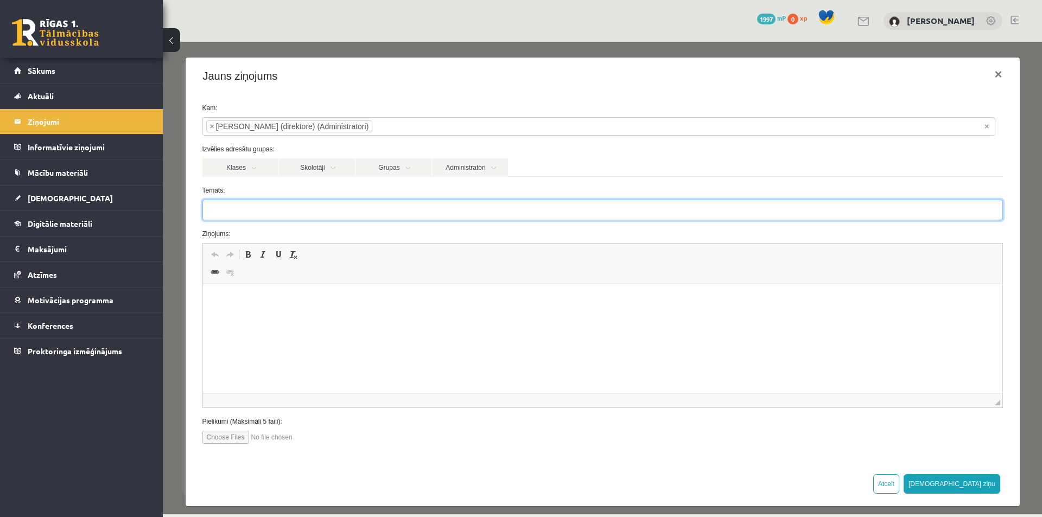
click at [320, 202] on input "Temats:" at bounding box center [602, 210] width 800 height 21
type input "**********"
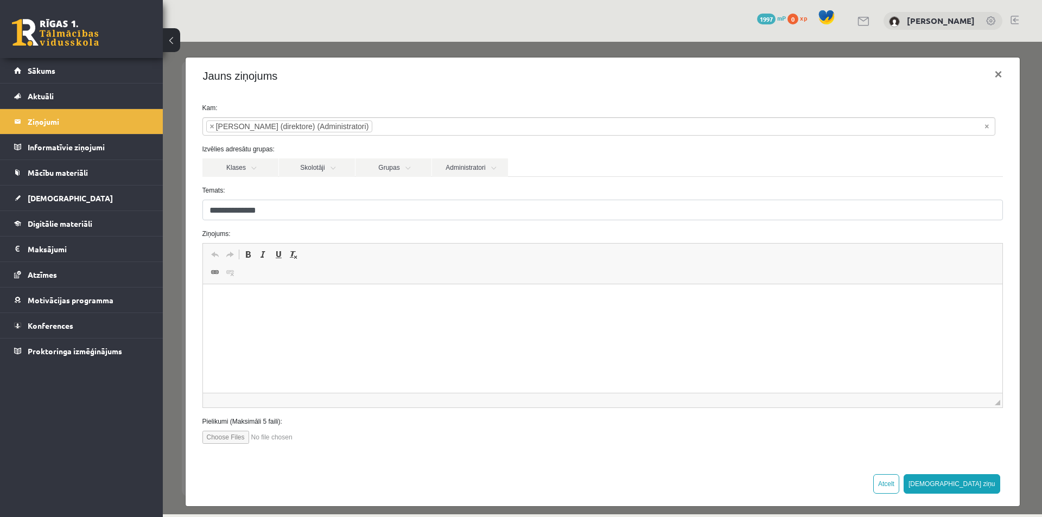
click at [277, 317] on html at bounding box center [601, 300] width 799 height 33
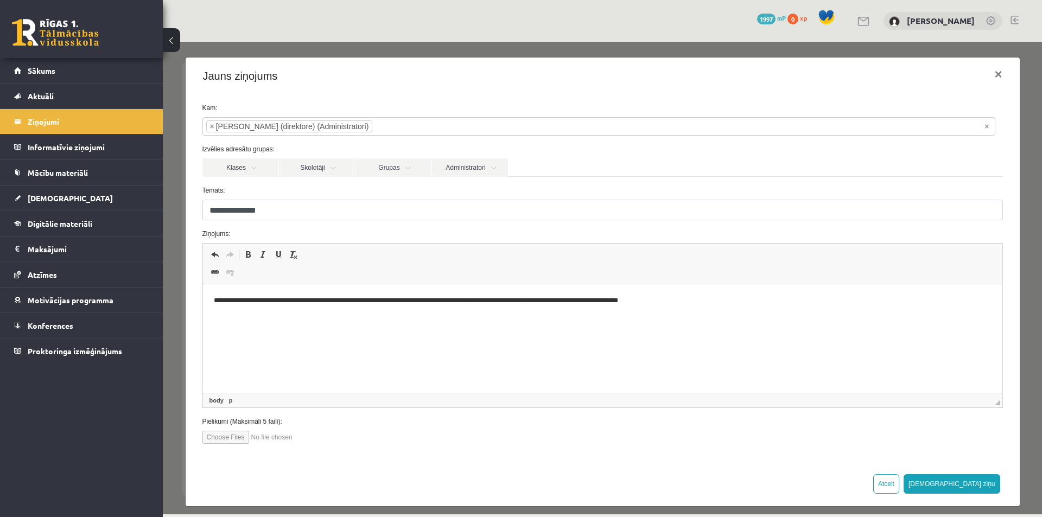
click at [234, 442] on input "file" at bounding box center [263, 437] width 123 height 13
type input "**********"
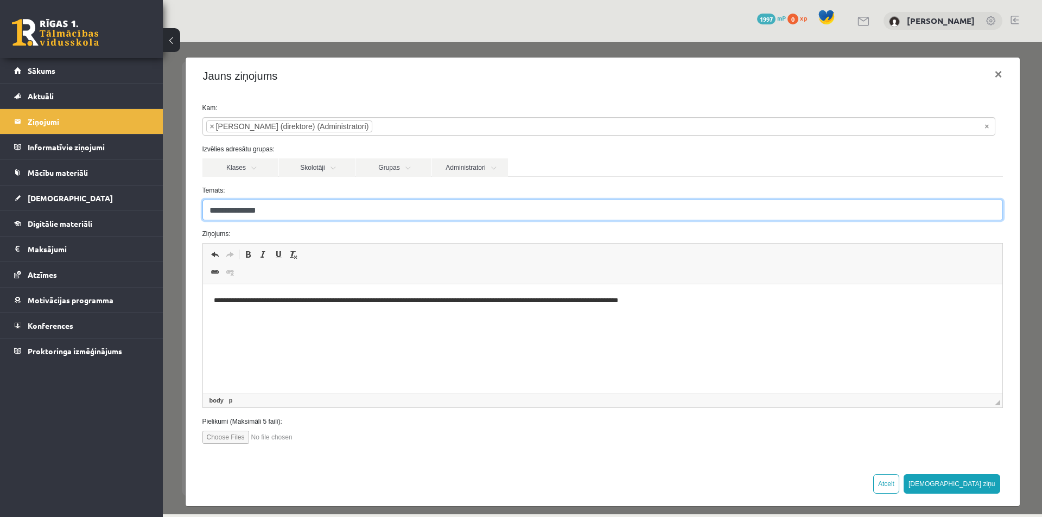
drag, startPoint x: 282, startPoint y: 206, endPoint x: 201, endPoint y: 210, distance: 81.0
click at [201, 210] on div "**********" at bounding box center [602, 210] width 817 height 21
click at [216, 208] on input "Temats:" at bounding box center [602, 210] width 800 height 21
type input "**********"
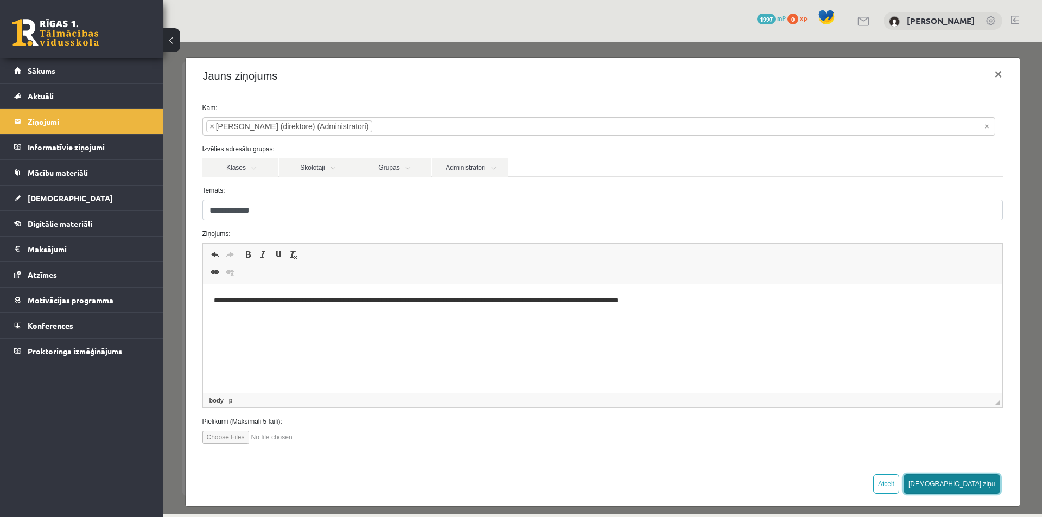
click at [986, 483] on button "Sūtīt ziņu" at bounding box center [951, 484] width 97 height 20
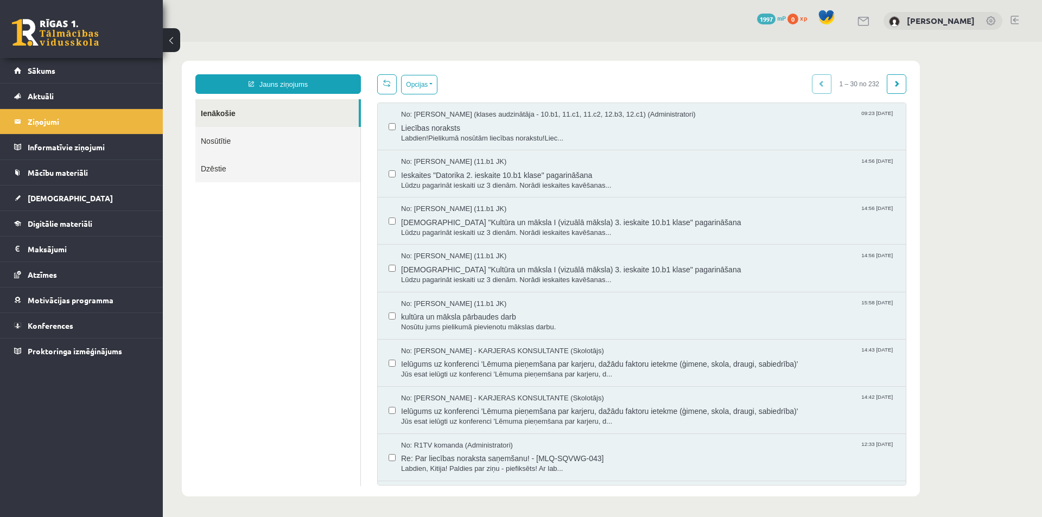
click at [1020, 135] on body "Jauns ziņojums Ienākošie Nosūtītie Dzēstie ********* ********* ******* Opcijas …" at bounding box center [602, 279] width 879 height 474
